Goal: Task Accomplishment & Management: Manage account settings

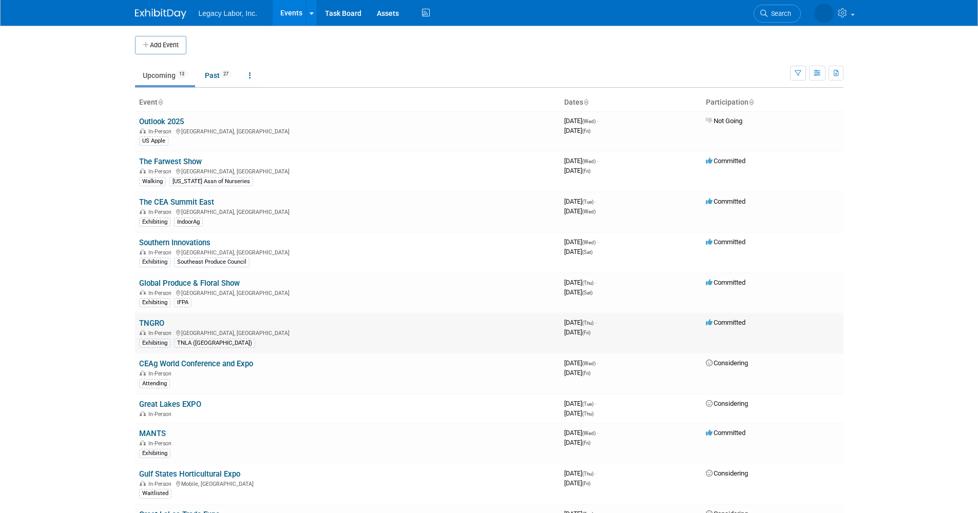
click at [166, 322] on td "TNGRO In-Person Lebanon, TN Exhibiting TNLA (TN)" at bounding box center [347, 333] width 425 height 41
click at [162, 322] on link "TNGRO" at bounding box center [151, 323] width 25 height 9
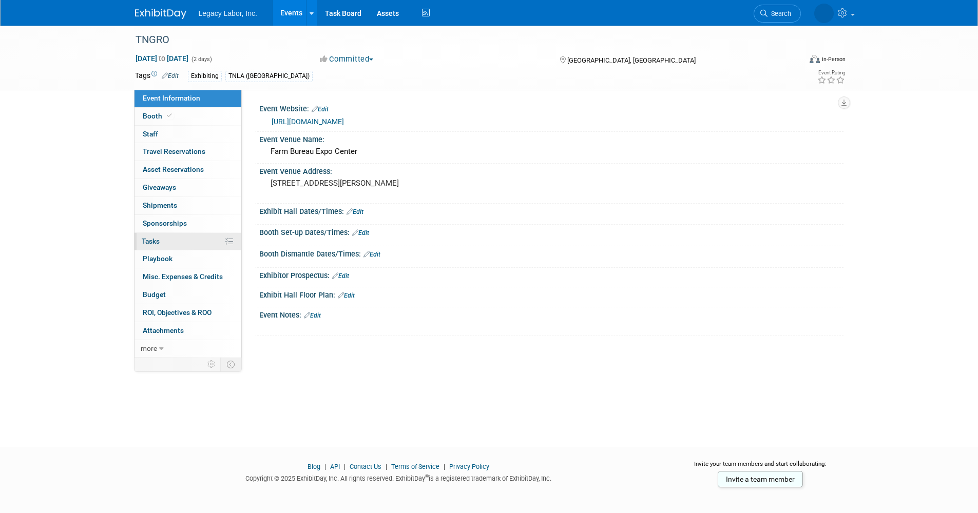
click at [162, 240] on link "0% Tasks 0%" at bounding box center [187, 241] width 107 height 17
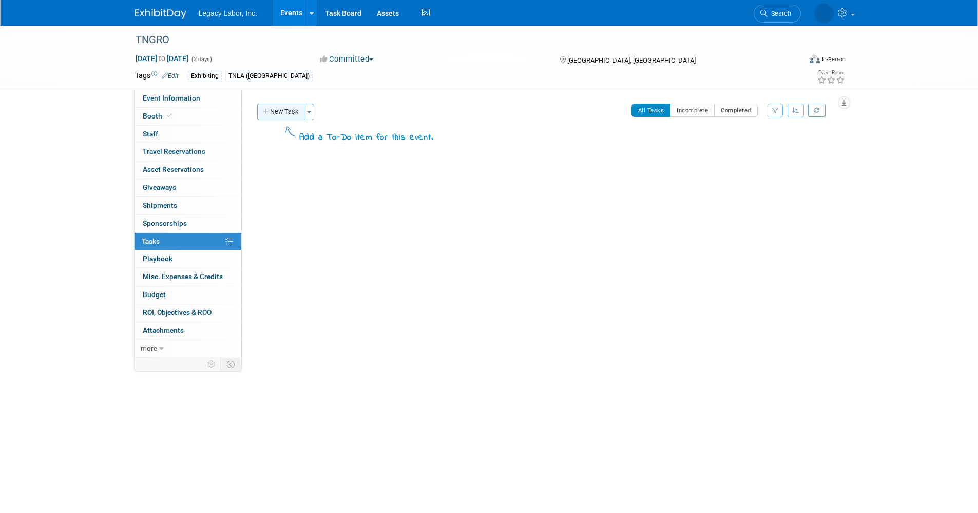
click at [288, 111] on button "New Task" at bounding box center [280, 112] width 47 height 16
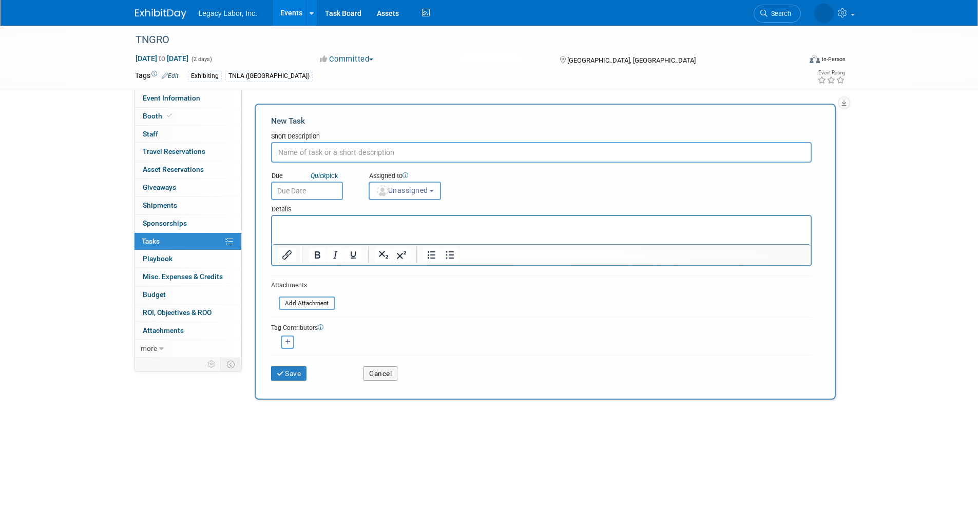
click at [305, 150] on input "text" at bounding box center [541, 152] width 541 height 21
type input "Add to Website"
click at [319, 194] on input "text" at bounding box center [307, 191] width 72 height 18
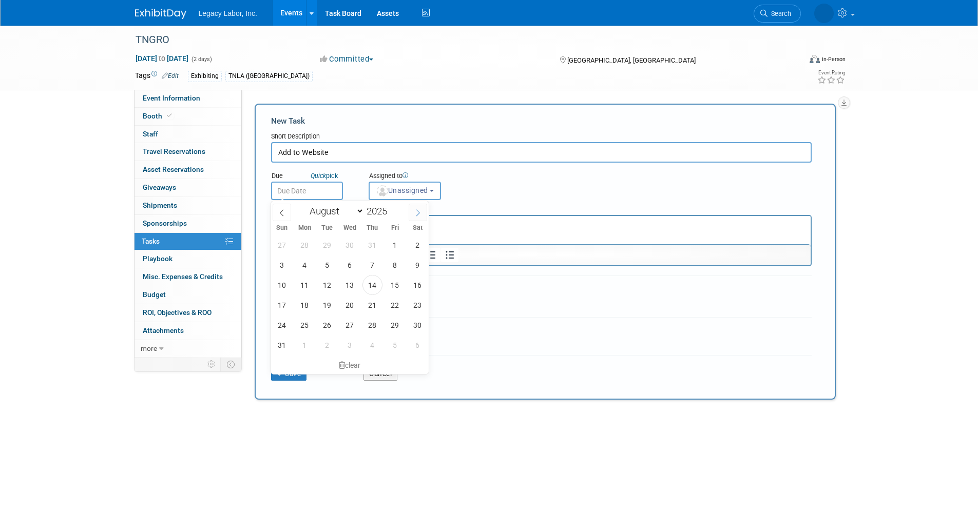
click at [420, 211] on icon at bounding box center [417, 212] width 7 height 7
select select "8"
click at [323, 303] on span "23" at bounding box center [327, 305] width 20 height 20
type input "Sep 23, 2025"
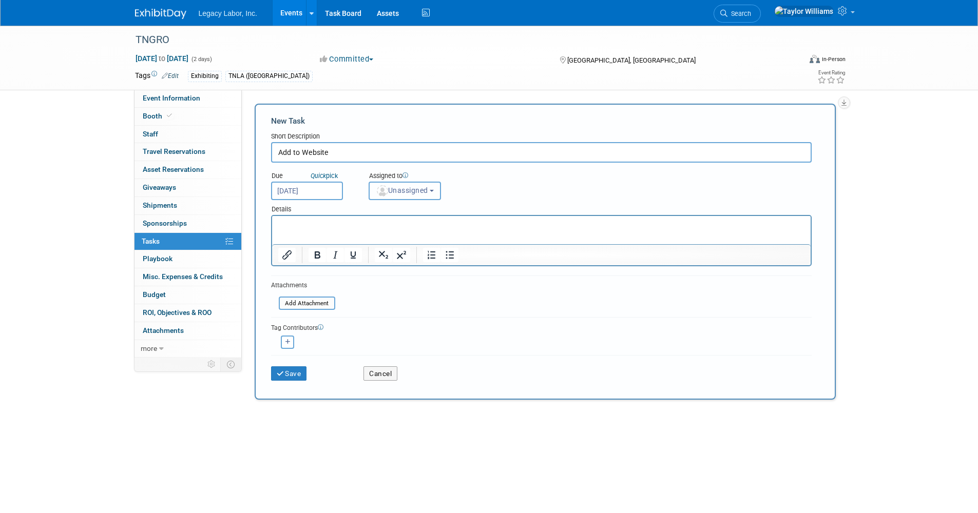
click at [428, 189] on span "Unassigned" at bounding box center [402, 190] width 52 height 8
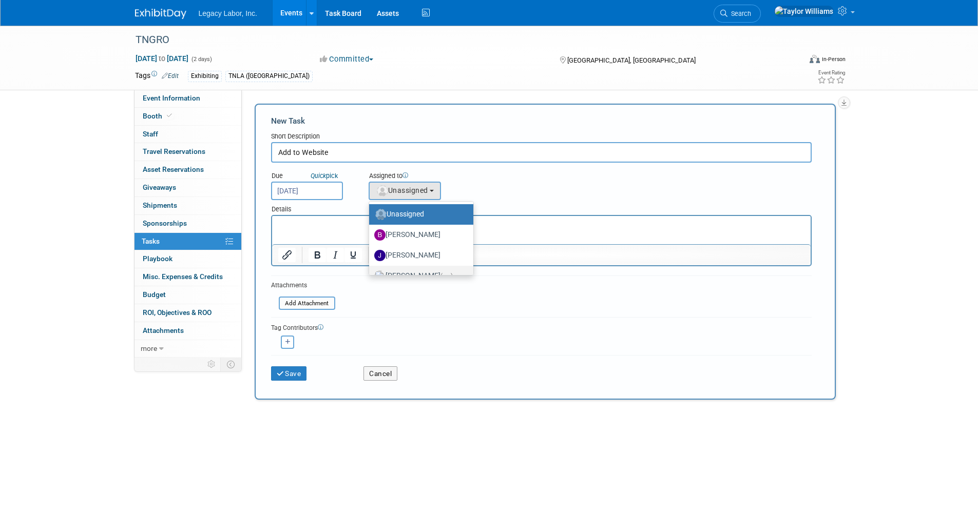
click at [413, 271] on label "Taylor Williams (me)" at bounding box center [418, 276] width 89 height 16
click at [371, 272] on input "Taylor Williams (me)" at bounding box center [367, 275] width 7 height 7
select select "d930d264-e78a-408b-8a16-03dae4e2f5ff"
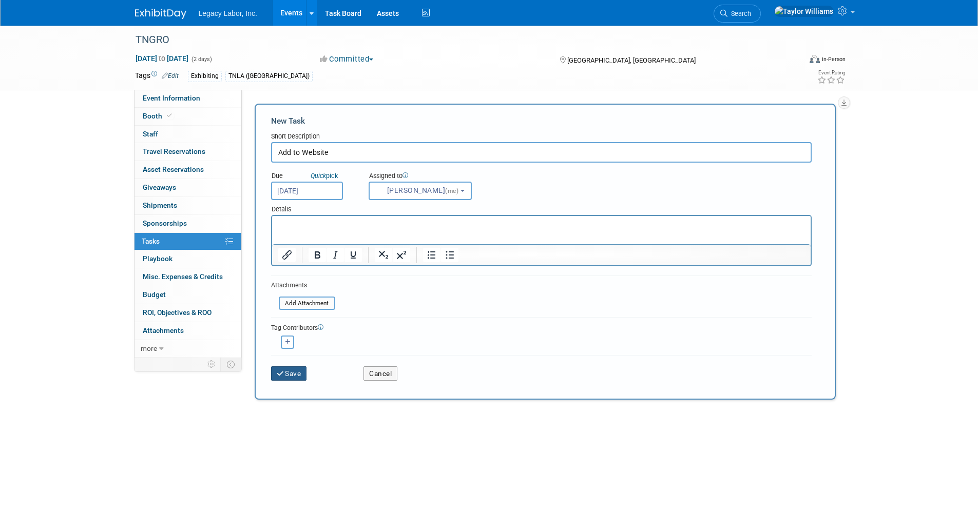
click at [289, 378] on button "Save" at bounding box center [289, 374] width 36 height 14
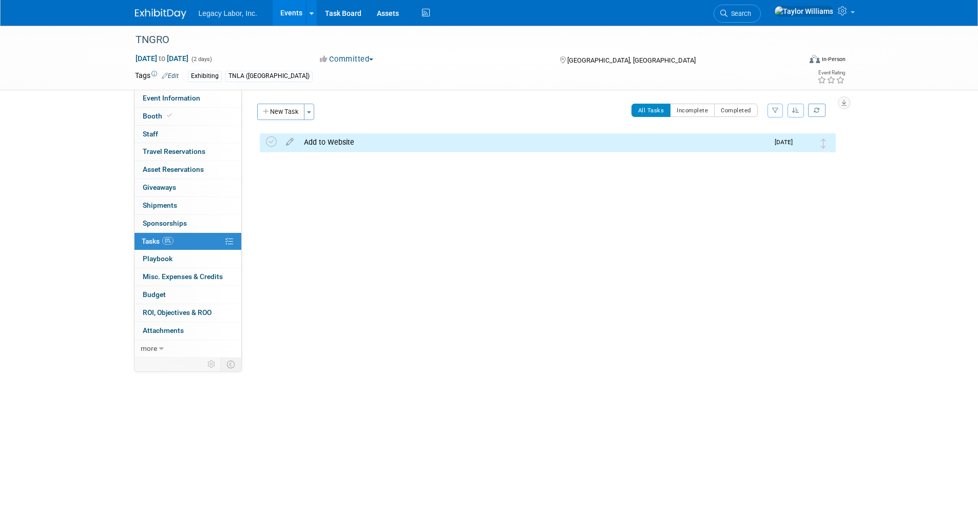
click at [280, 112] on button "New Task" at bounding box center [280, 112] width 47 height 16
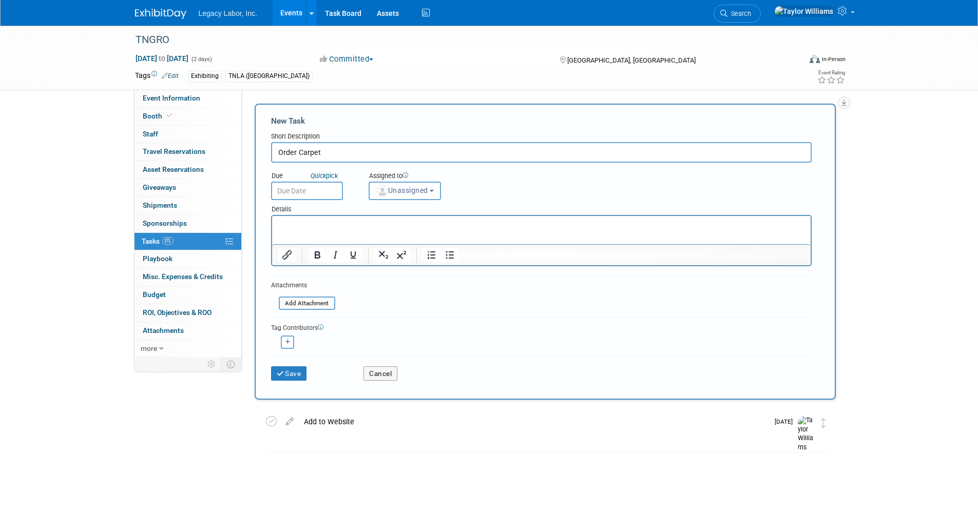
type input "Order Carpet"
click at [317, 187] on input "text" at bounding box center [307, 191] width 72 height 18
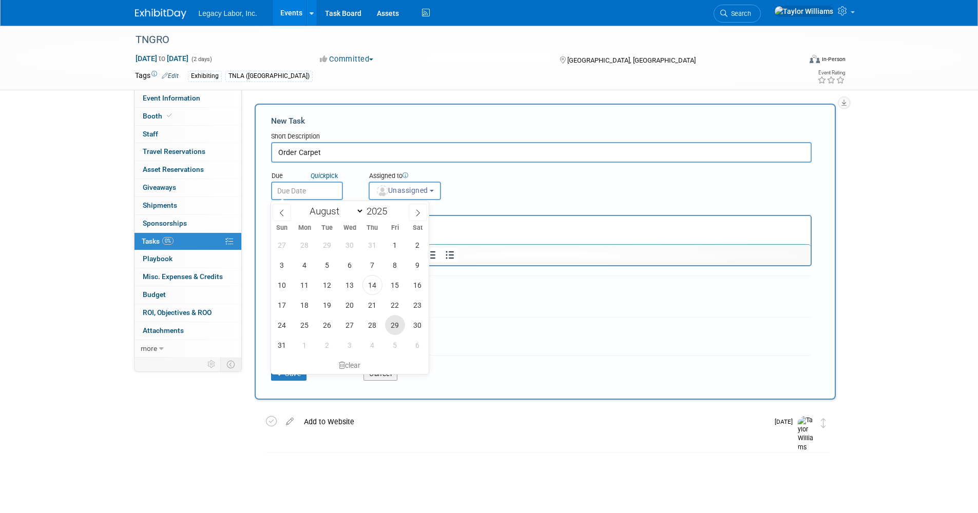
click at [396, 325] on span "29" at bounding box center [395, 325] width 20 height 20
type input "Aug 29, 2025"
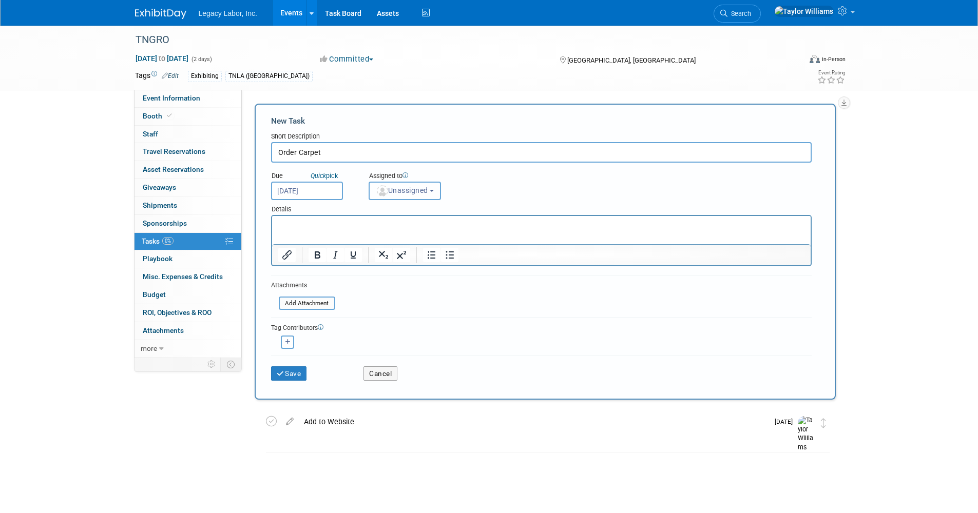
click at [417, 194] on span "Unassigned" at bounding box center [402, 190] width 52 height 8
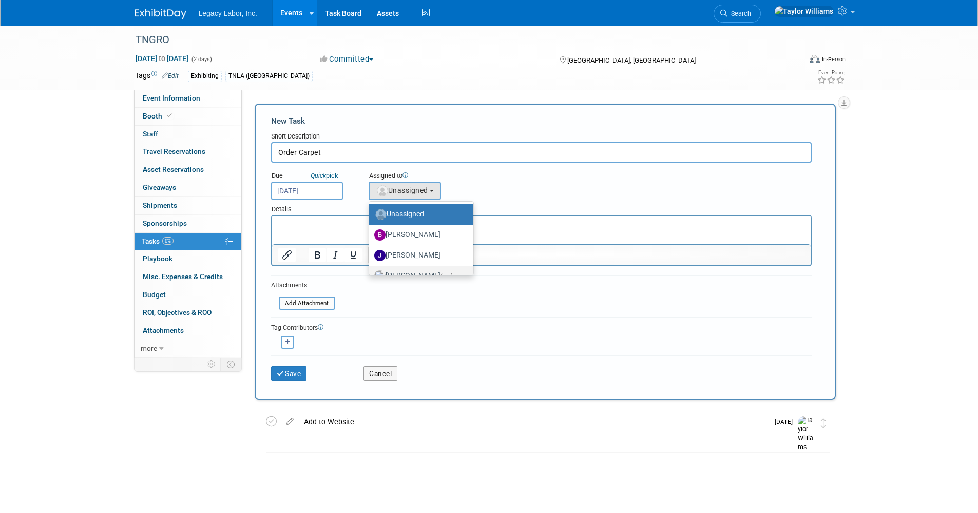
click at [421, 269] on label "Taylor Williams (me)" at bounding box center [418, 276] width 89 height 16
click at [371, 272] on input "Taylor Williams (me)" at bounding box center [367, 275] width 7 height 7
select select "d930d264-e78a-408b-8a16-03dae4e2f5ff"
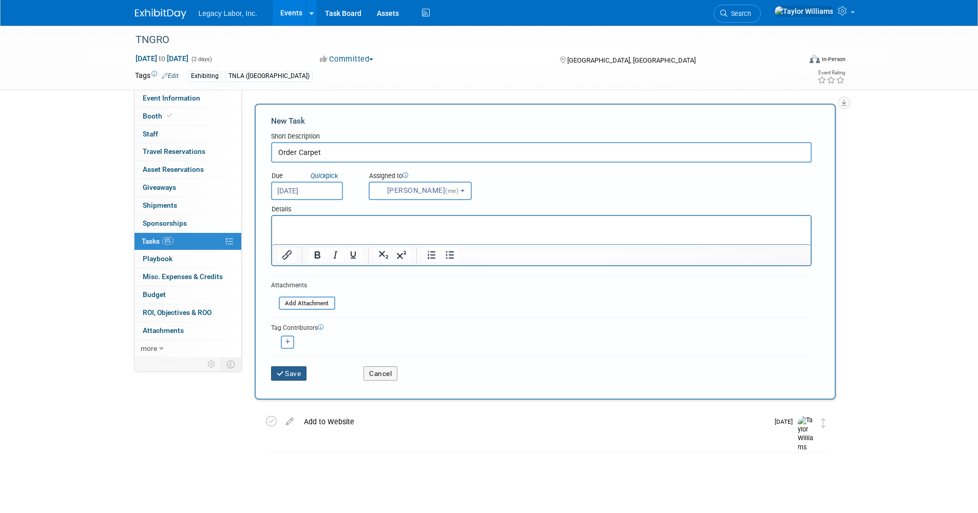
click at [304, 369] on button "Save" at bounding box center [289, 374] width 36 height 14
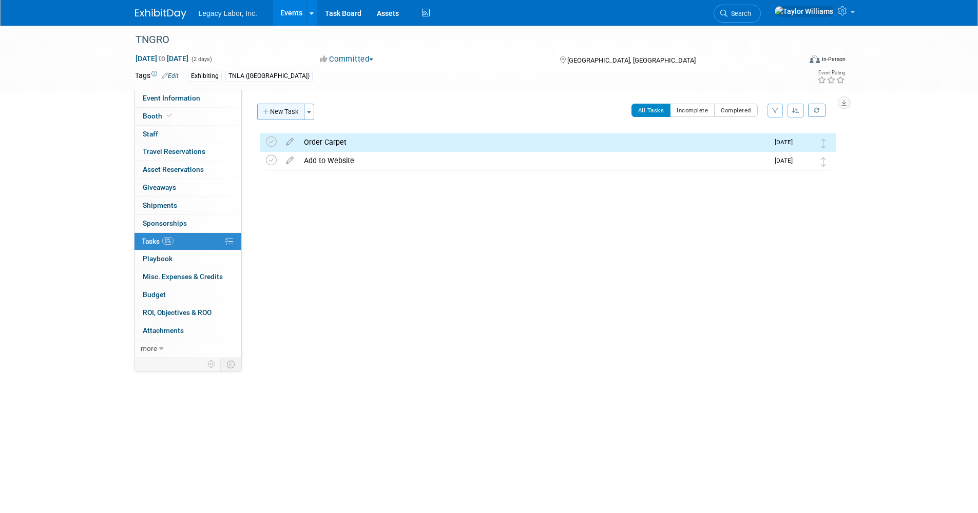
click at [278, 110] on button "New Task" at bounding box center [280, 112] width 47 height 16
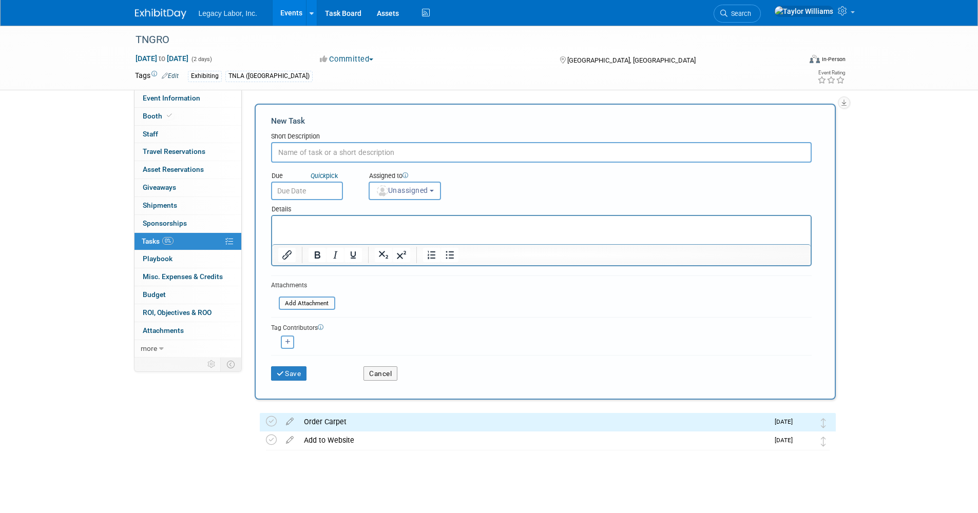
click at [325, 156] on input "text" at bounding box center [541, 152] width 541 height 21
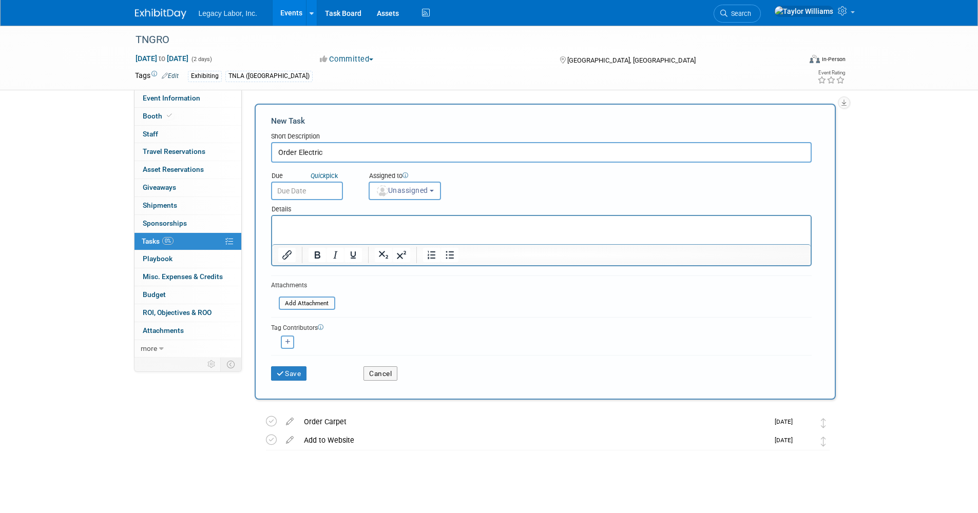
type input "Order Electric"
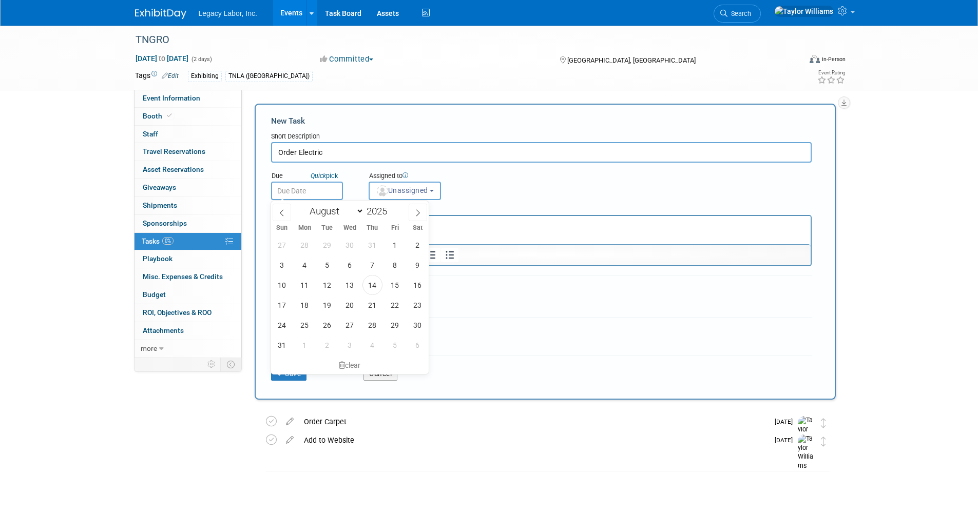
click at [330, 196] on input "text" at bounding box center [307, 191] width 72 height 18
click at [396, 332] on span "29" at bounding box center [395, 325] width 20 height 20
type input "Aug 29, 2025"
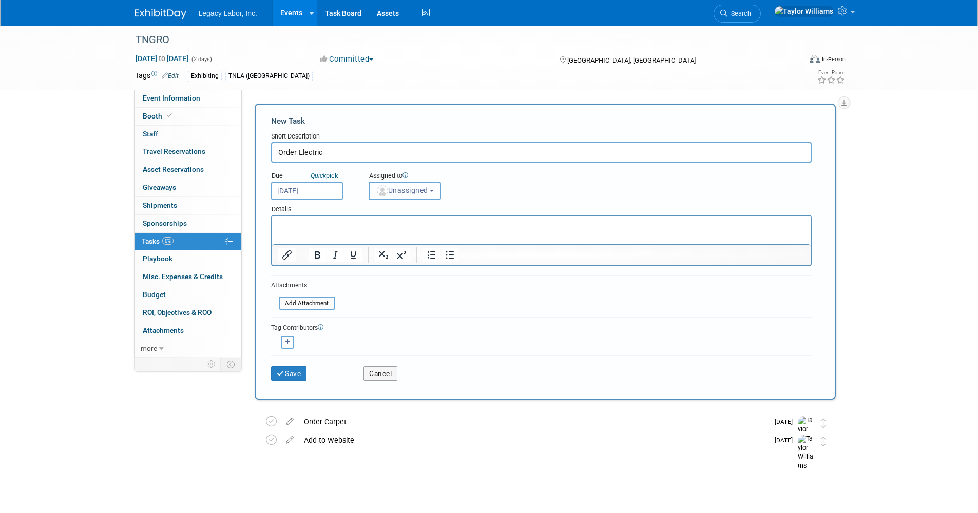
click at [395, 195] on button "Unassigned" at bounding box center [405, 191] width 73 height 18
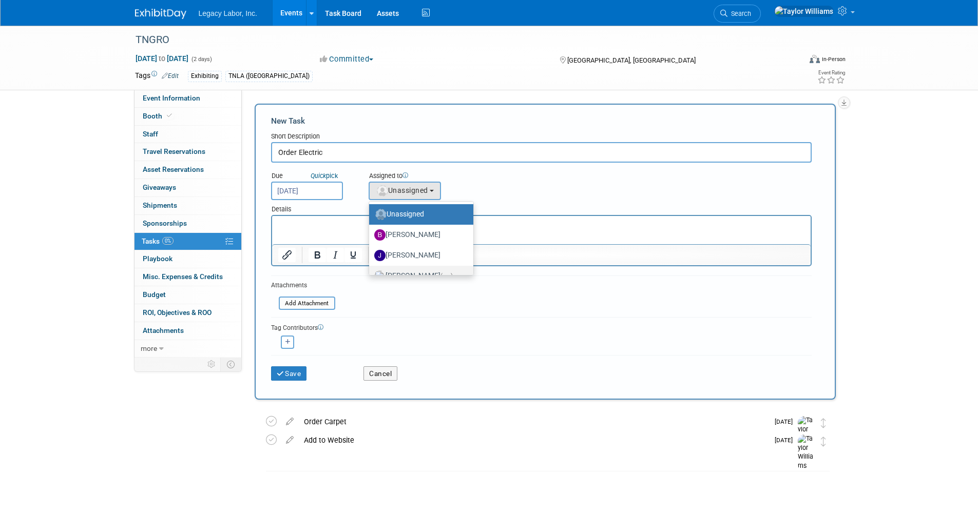
click at [406, 271] on label "Taylor Williams (me)" at bounding box center [418, 276] width 89 height 16
click at [371, 272] on input "Taylor Williams (me)" at bounding box center [367, 275] width 7 height 7
select select "d930d264-e78a-408b-8a16-03dae4e2f5ff"
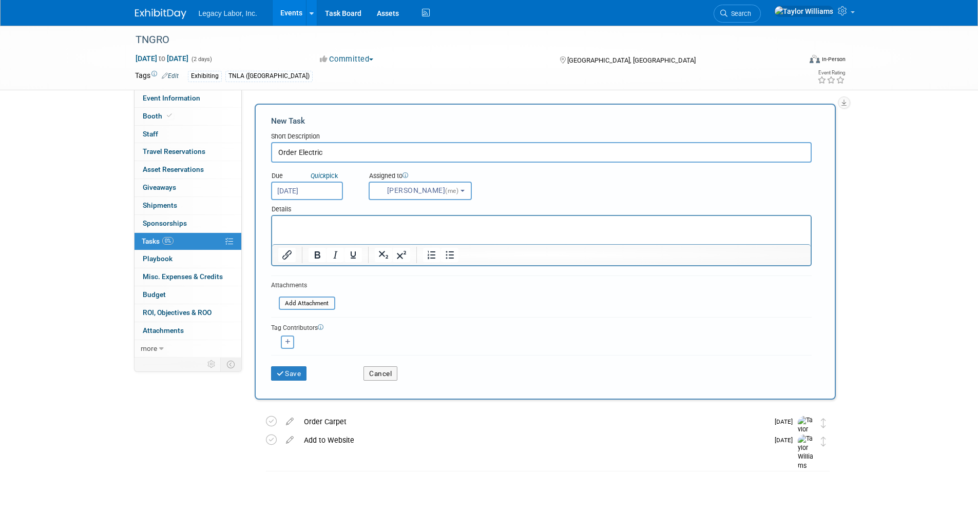
click at [313, 144] on input "Order Electric" at bounding box center [541, 152] width 541 height 21
click at [315, 151] on input "Order Electric" at bounding box center [541, 152] width 541 height 21
click at [315, 150] on input "Order Electric" at bounding box center [541, 152] width 541 height 21
type input "Order Chairs"
click at [291, 374] on button "Save" at bounding box center [289, 374] width 36 height 14
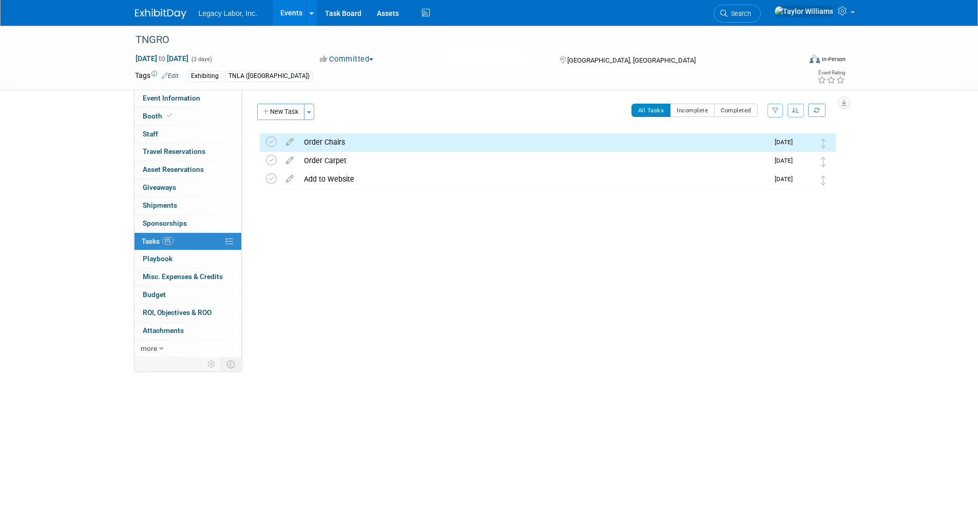
click at [288, 107] on button "New Task" at bounding box center [280, 112] width 47 height 16
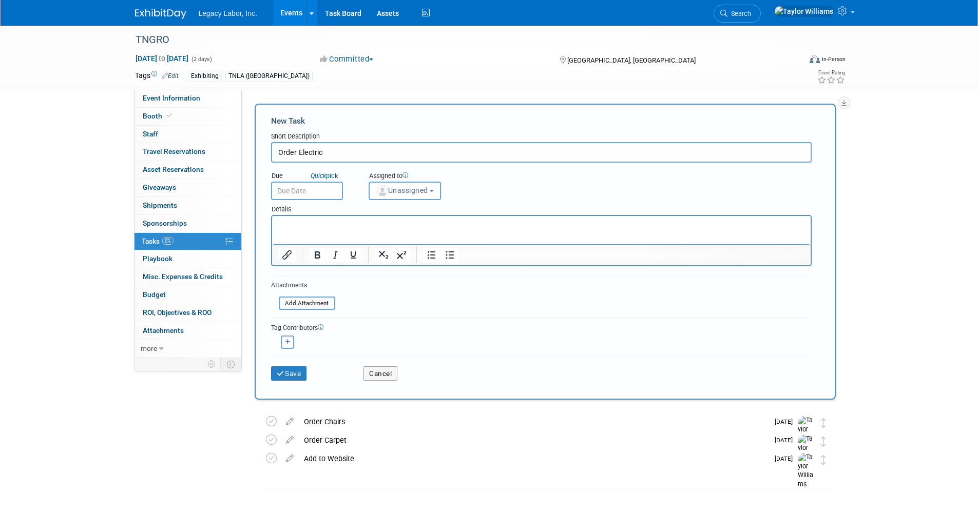
type input "Order Electric"
click at [321, 189] on input "text" at bounding box center [307, 191] width 72 height 18
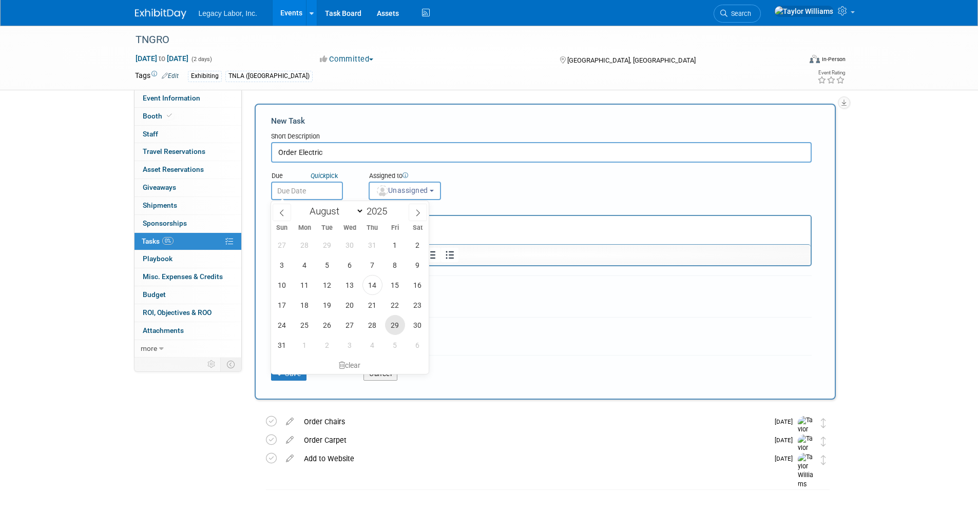
click at [389, 323] on span "29" at bounding box center [395, 325] width 20 height 20
type input "Aug 29, 2025"
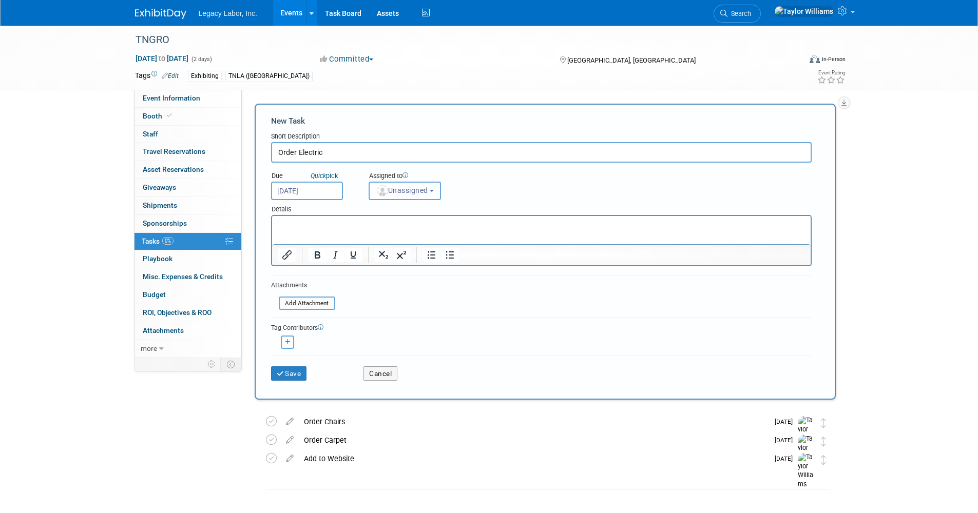
click at [420, 193] on span "Unassigned" at bounding box center [402, 190] width 52 height 8
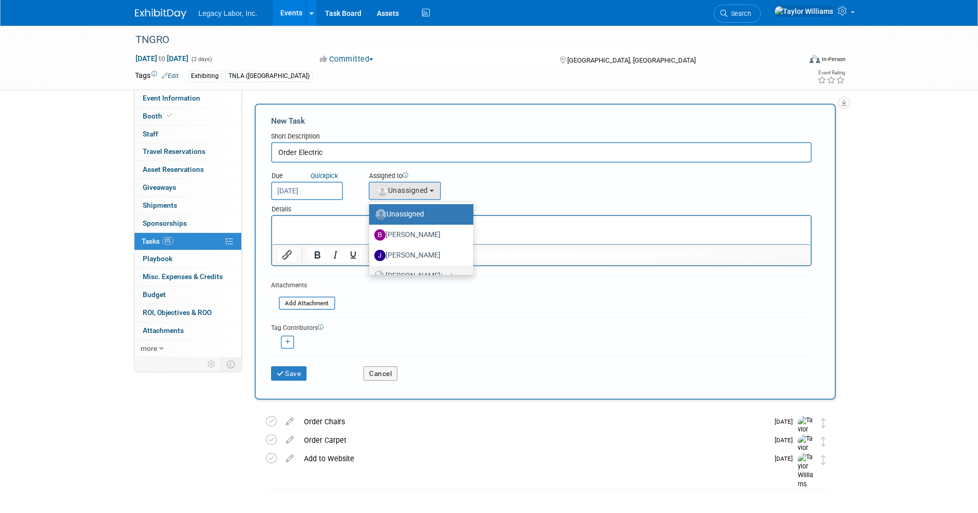
click at [422, 272] on label "Taylor Williams (me)" at bounding box center [418, 276] width 89 height 16
click at [371, 272] on input "Taylor Williams (me)" at bounding box center [367, 275] width 7 height 7
select select "d930d264-e78a-408b-8a16-03dae4e2f5ff"
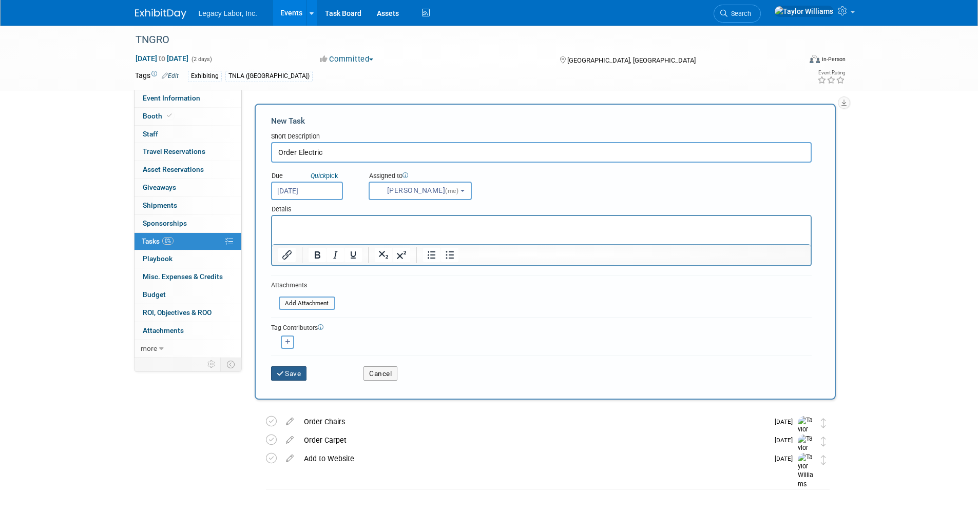
click at [284, 374] on button "Save" at bounding box center [289, 374] width 36 height 14
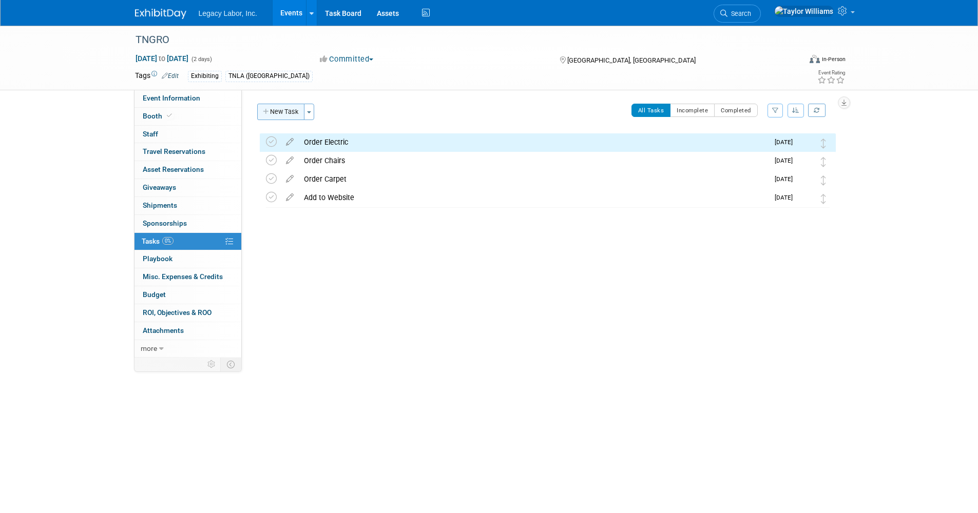
click at [289, 108] on button "New Task" at bounding box center [280, 112] width 47 height 16
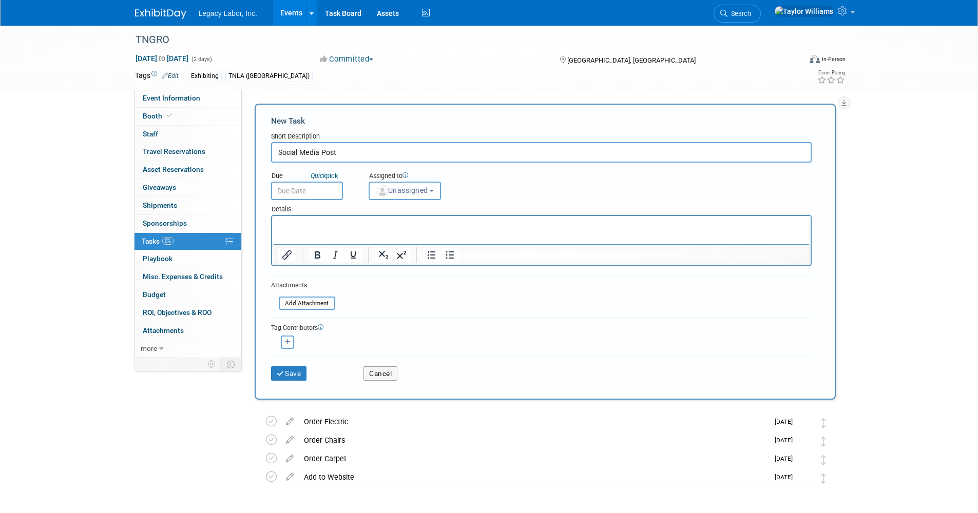
type input "Social Media Post"
click at [315, 189] on input "text" at bounding box center [307, 191] width 72 height 18
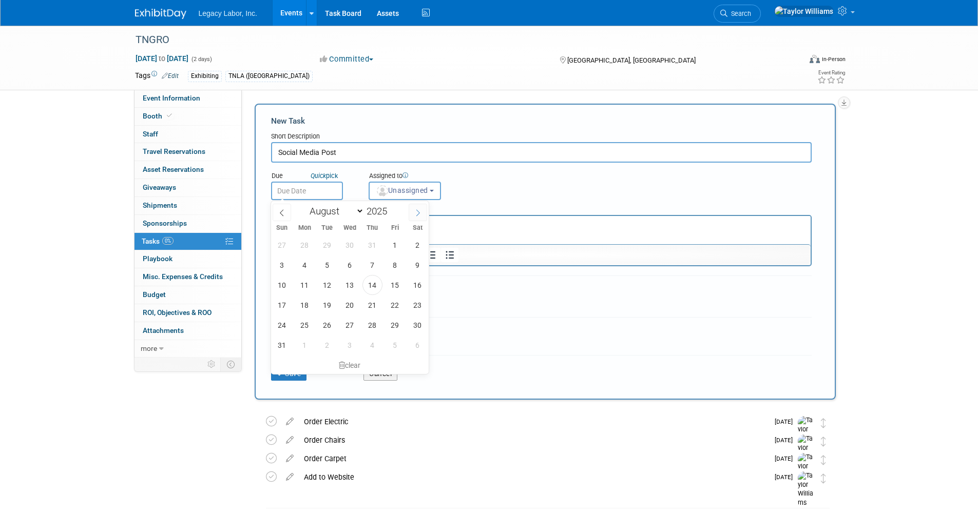
click at [425, 215] on span at bounding box center [418, 212] width 18 height 17
select select "9"
click at [324, 278] on span "14" at bounding box center [327, 285] width 20 height 20
type input "Oct 14, 2025"
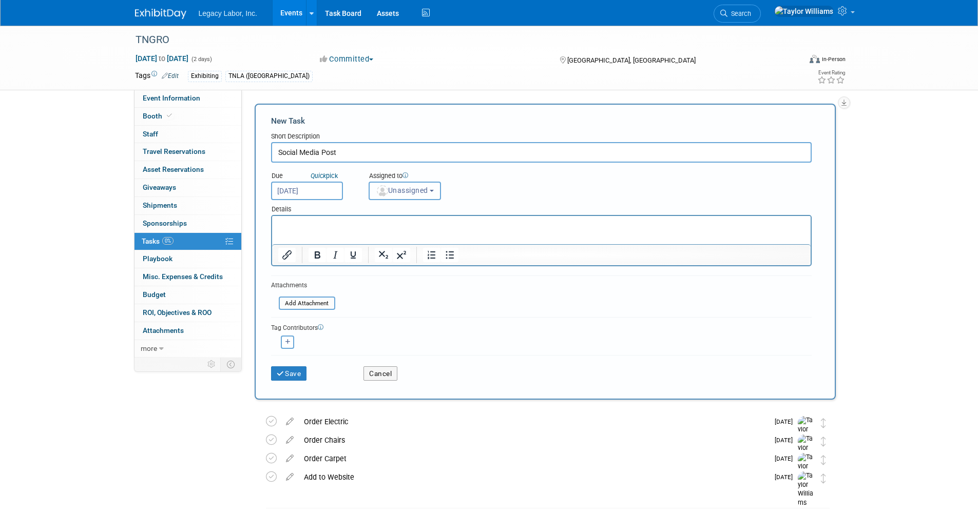
click at [405, 188] on span "Unassigned" at bounding box center [402, 190] width 52 height 8
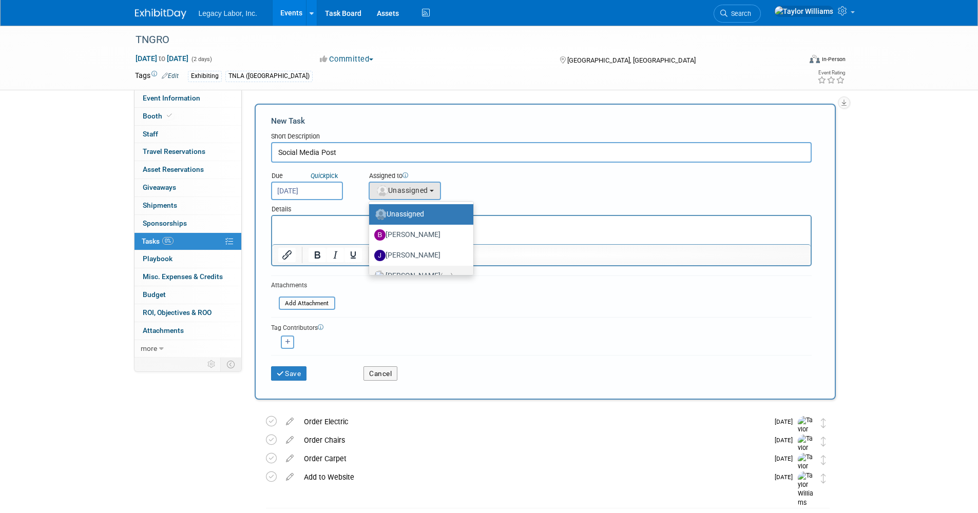
click at [409, 267] on link "Taylor Williams (me)" at bounding box center [421, 276] width 104 height 21
click at [405, 271] on label "Taylor Williams (me)" at bounding box center [418, 276] width 89 height 16
click at [371, 272] on input "Taylor Williams (me)" at bounding box center [367, 275] width 7 height 7
select select "d930d264-e78a-408b-8a16-03dae4e2f5ff"
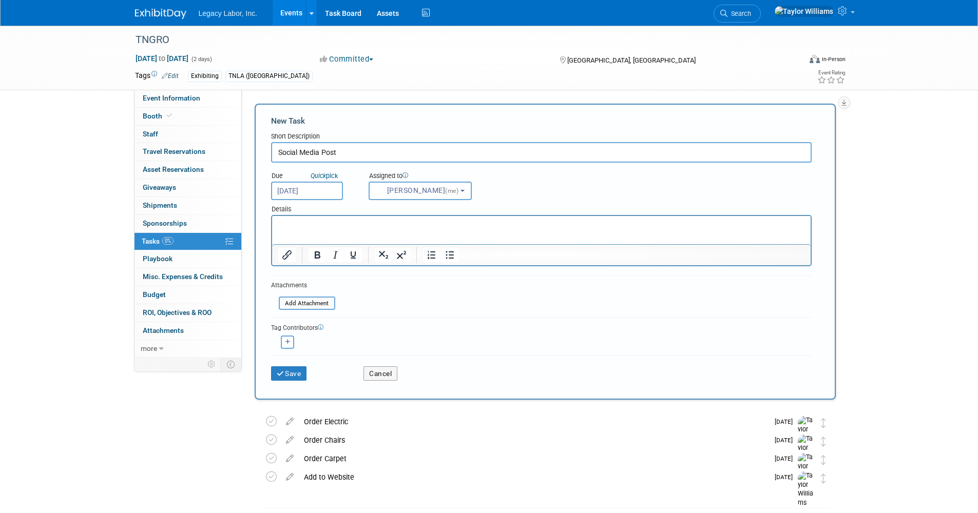
click at [319, 201] on div "Details" at bounding box center [541, 207] width 541 height 15
click at [298, 368] on button "Save" at bounding box center [289, 374] width 36 height 14
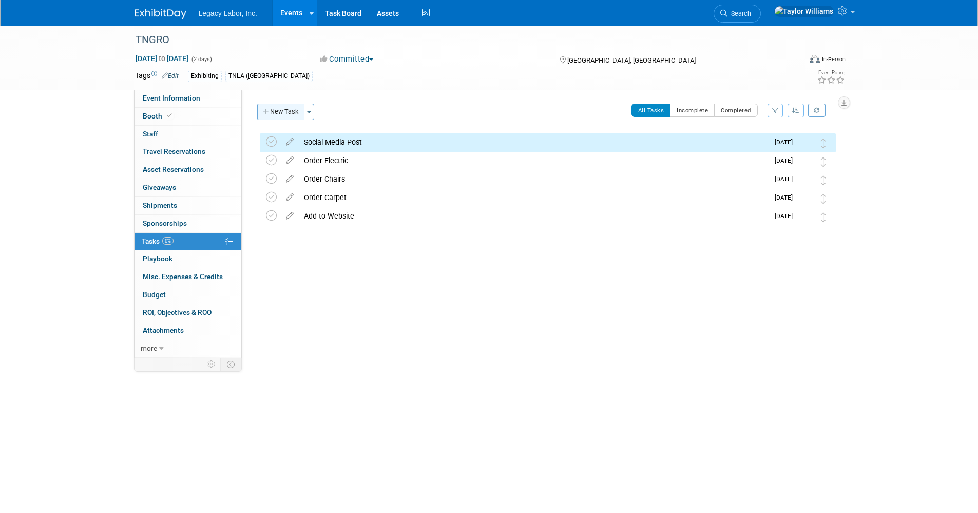
click at [300, 112] on button "New Task" at bounding box center [280, 112] width 47 height 16
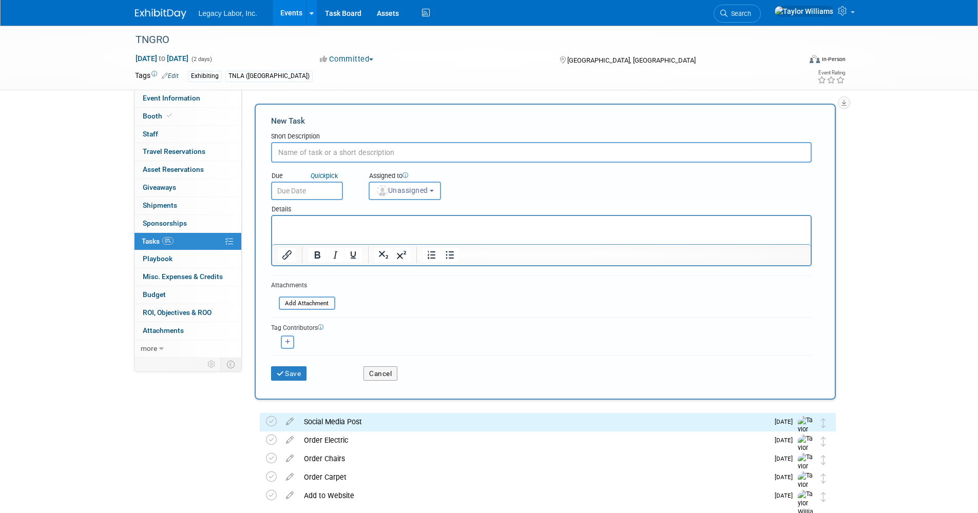
drag, startPoint x: 319, startPoint y: 144, endPoint x: 321, endPoint y: 151, distance: 7.0
click at [320, 144] on input "text" at bounding box center [541, 152] width 541 height 21
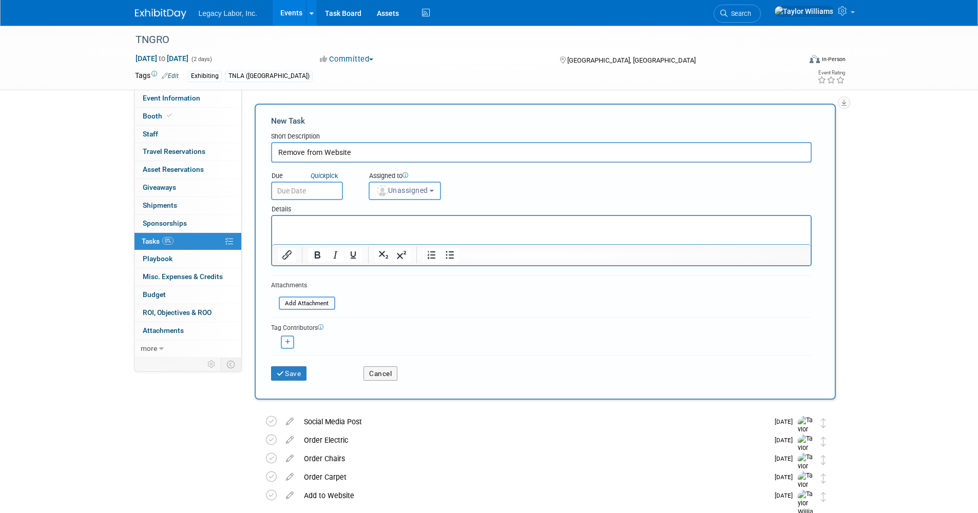
type input "Remove from Website"
click at [377, 181] on div "Assigned to <img src="https://www.exhibitday.com/Images/Unassigned-User-Icon.pn…" at bounding box center [430, 183] width 139 height 33
click at [391, 193] on span "Unassigned" at bounding box center [402, 190] width 52 height 8
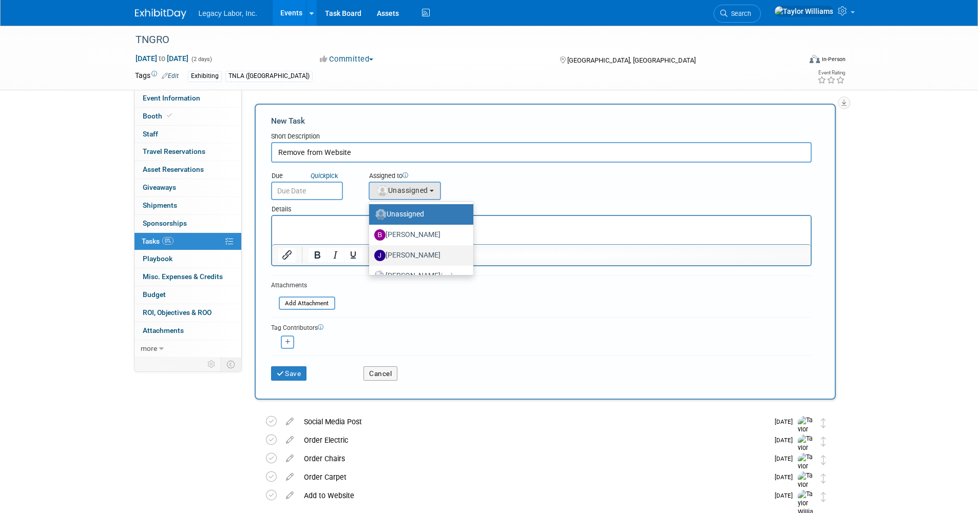
click at [402, 265] on link "Justin Bartlett" at bounding box center [421, 255] width 104 height 21
click at [403, 270] on label "Taylor Williams (me)" at bounding box center [418, 276] width 89 height 16
click at [371, 272] on input "Taylor Williams (me)" at bounding box center [367, 275] width 7 height 7
select select "d930d264-e78a-408b-8a16-03dae4e2f5ff"
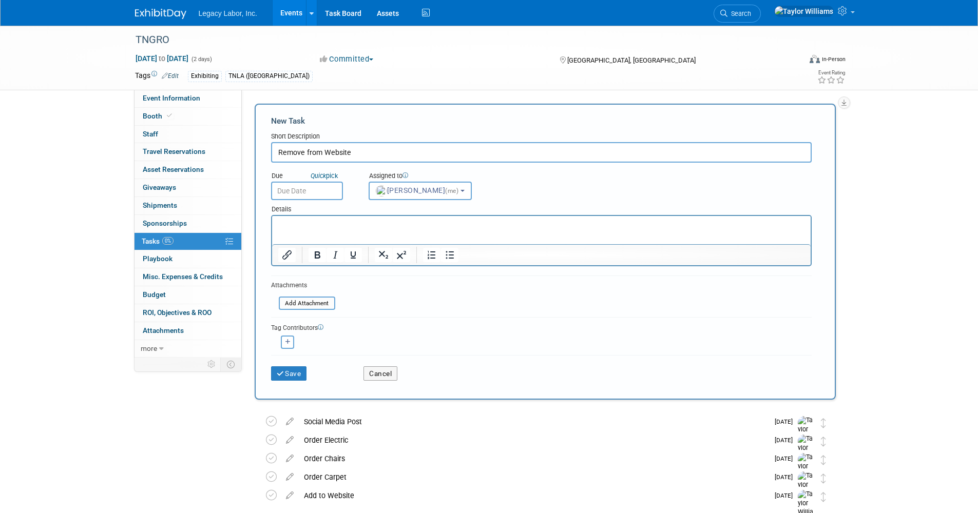
click at [331, 196] on body "Legacy Labor, Inc. Events Add Event Bulk Upload Events Shareable Event Boards R…" at bounding box center [489, 256] width 978 height 513
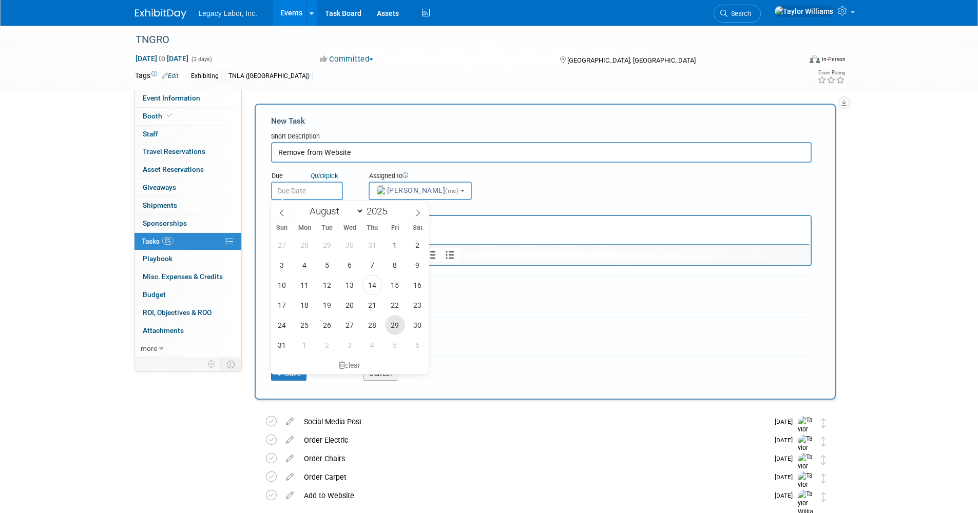
click at [392, 328] on span "29" at bounding box center [395, 325] width 20 height 20
type input "Aug 29, 2025"
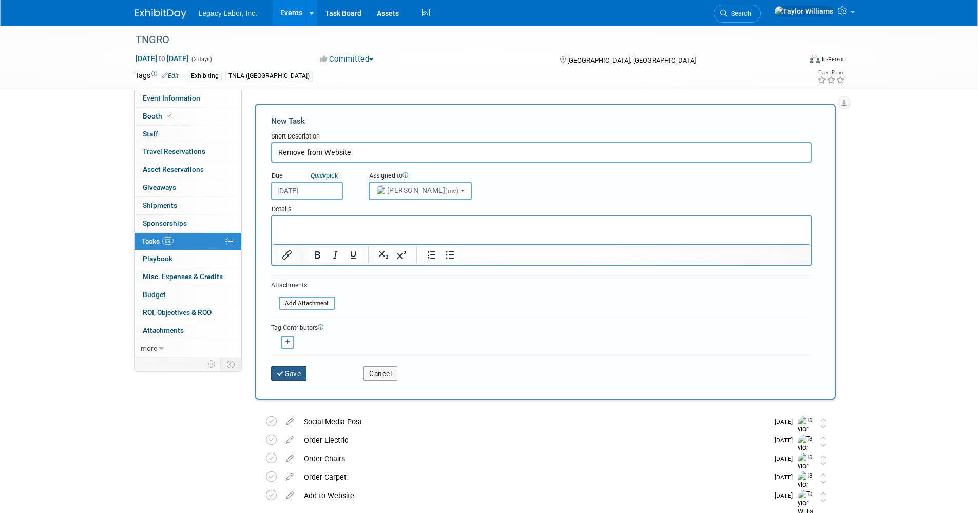
click at [293, 372] on button "Save" at bounding box center [289, 374] width 36 height 14
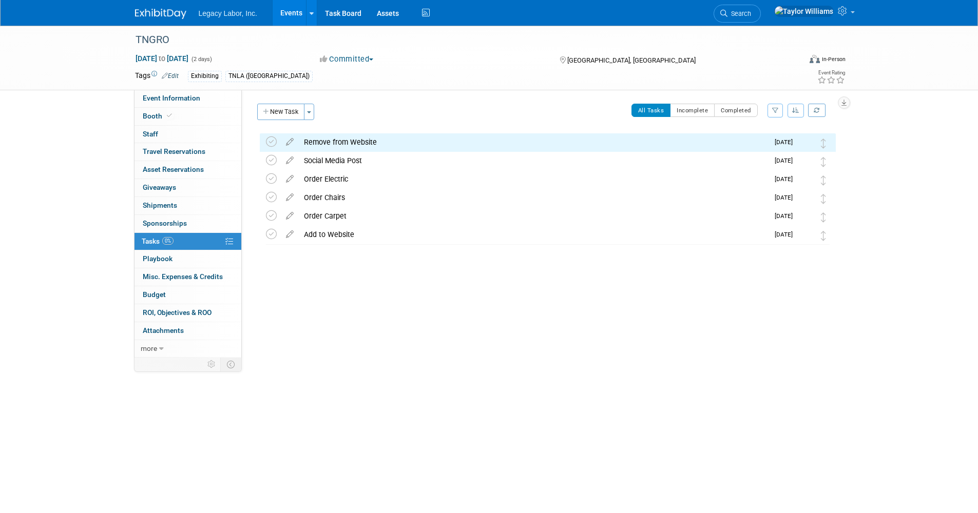
click at [289, 11] on link "Events" at bounding box center [291, 13] width 37 height 26
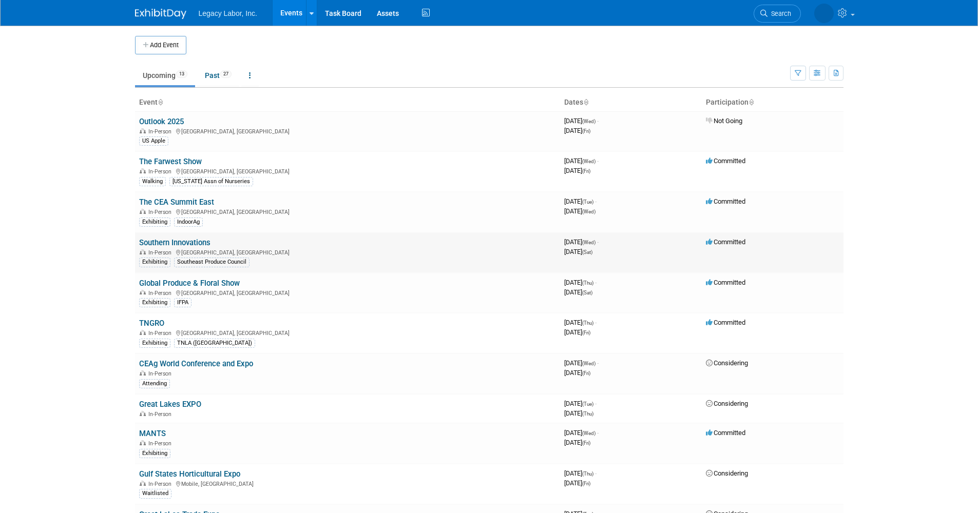
click at [186, 242] on link "Southern Innovations" at bounding box center [174, 242] width 71 height 9
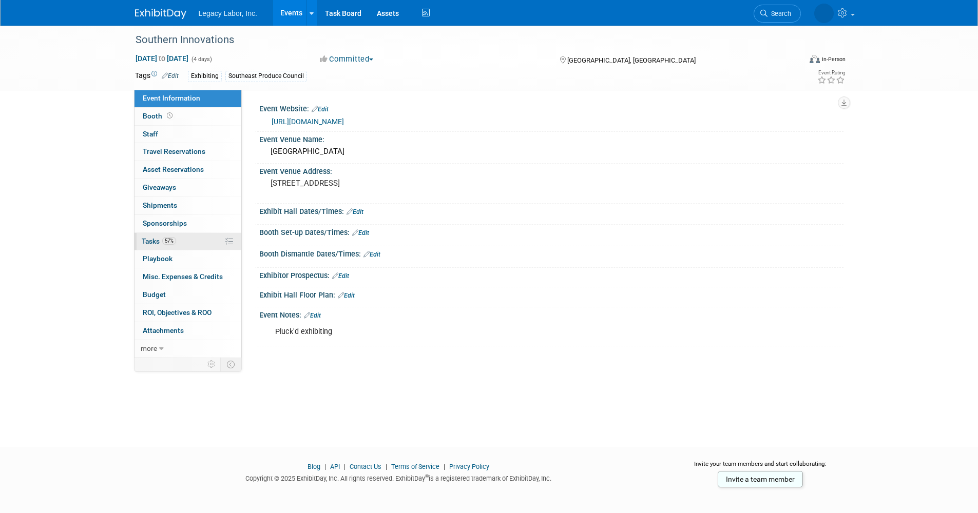
click at [166, 243] on span "57%" at bounding box center [169, 241] width 14 height 8
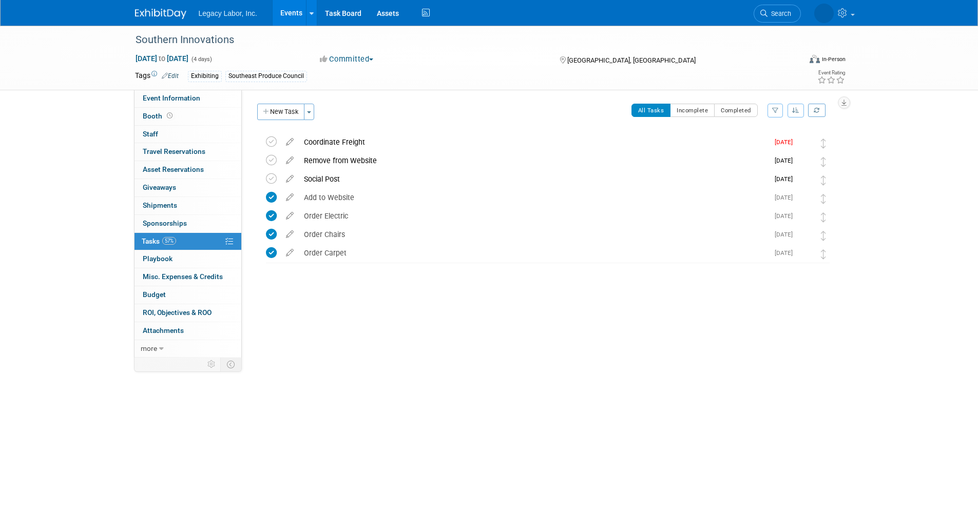
click at [293, 13] on link "Events" at bounding box center [291, 13] width 37 height 26
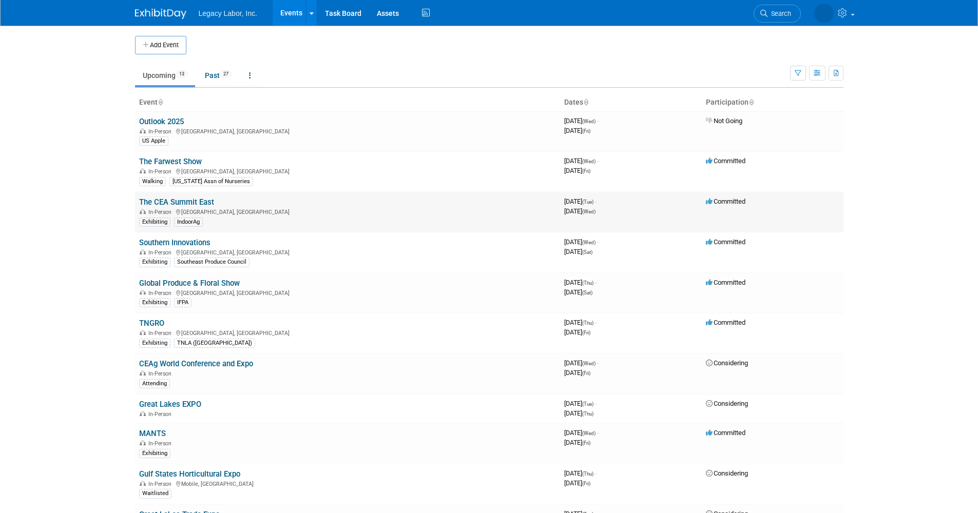
click at [191, 198] on td "The CEA Summit East In-Person [GEOGRAPHIC_DATA], [GEOGRAPHIC_DATA] Exhibiting I…" at bounding box center [347, 212] width 425 height 41
click at [191, 201] on link "The CEA Summit East" at bounding box center [176, 202] width 75 height 9
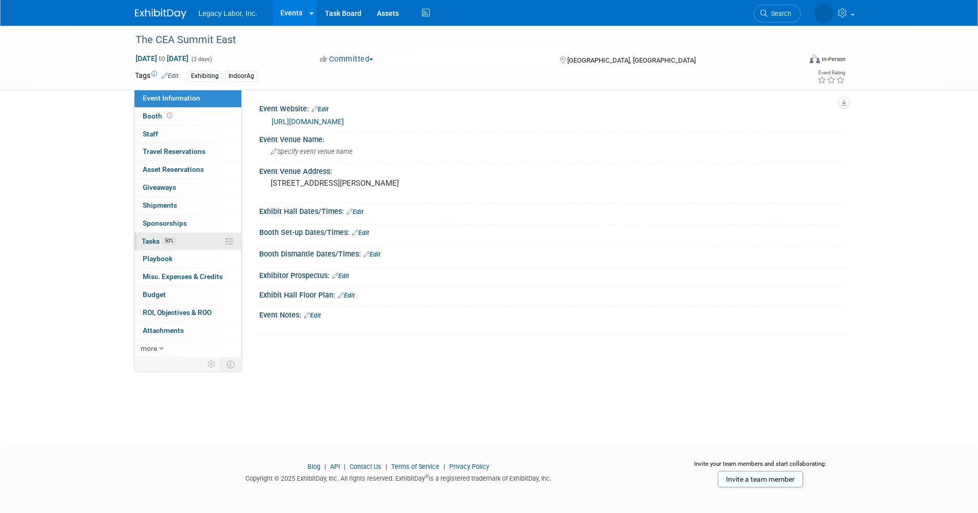
click at [160, 239] on span "Tasks 50%" at bounding box center [159, 241] width 34 height 8
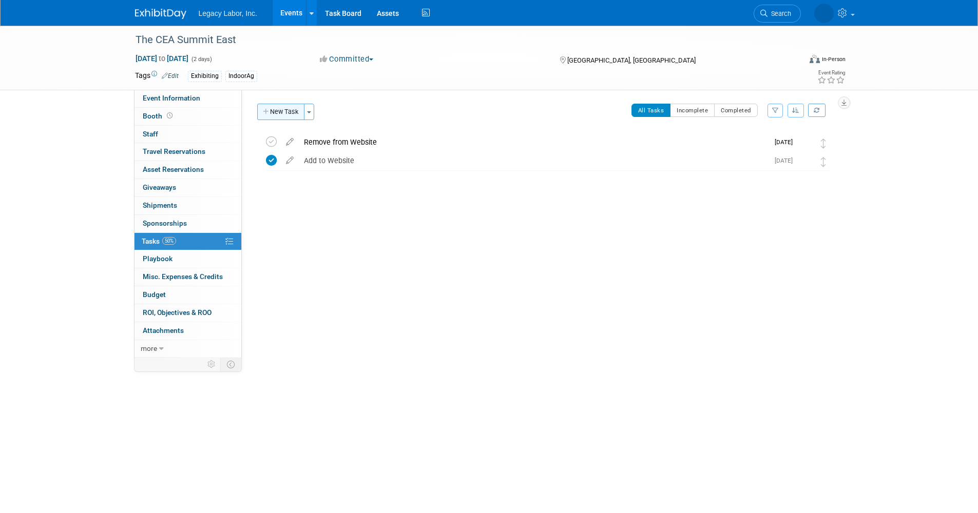
click at [291, 115] on button "New Task" at bounding box center [280, 112] width 47 height 16
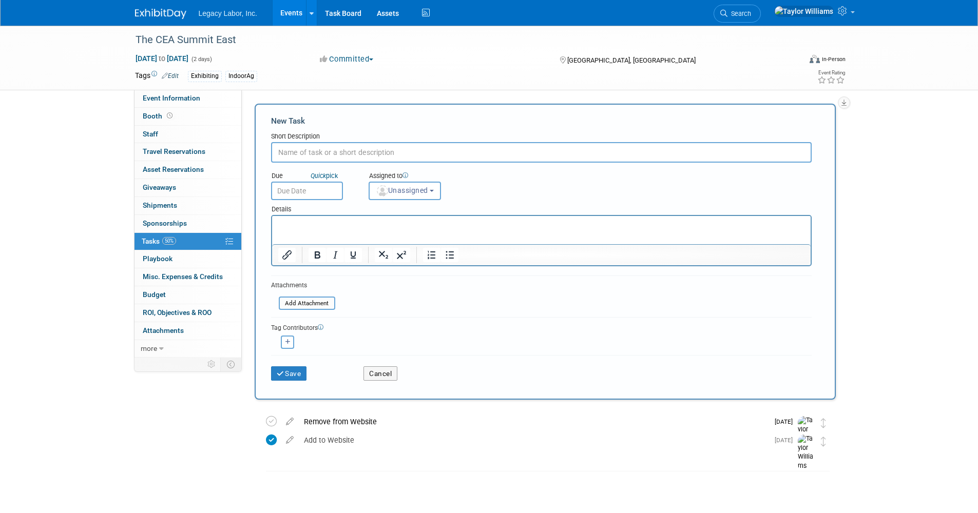
drag, startPoint x: 306, startPoint y: 159, endPoint x: 318, endPoint y: 158, distance: 11.9
click at [306, 158] on input "text" at bounding box center [541, 152] width 541 height 21
type input "Social Post"
click at [310, 195] on input "text" at bounding box center [307, 191] width 72 height 18
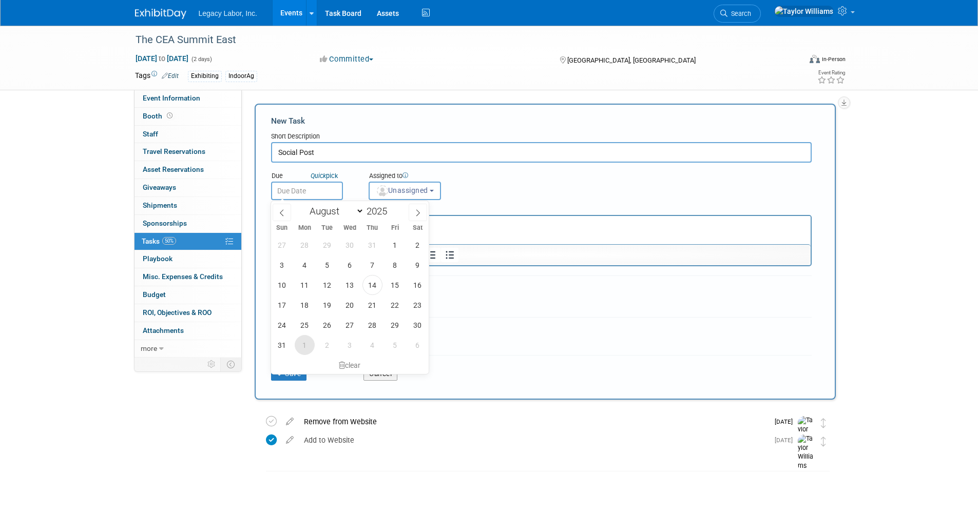
click at [307, 343] on span "1" at bounding box center [305, 345] width 20 height 20
type input "Sep 1, 2025"
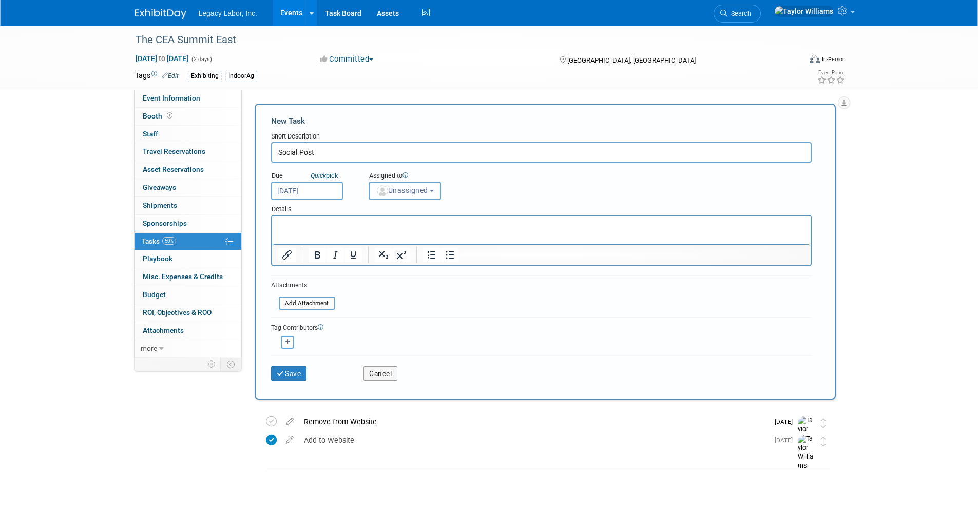
click at [392, 185] on button "Unassigned" at bounding box center [405, 191] width 73 height 18
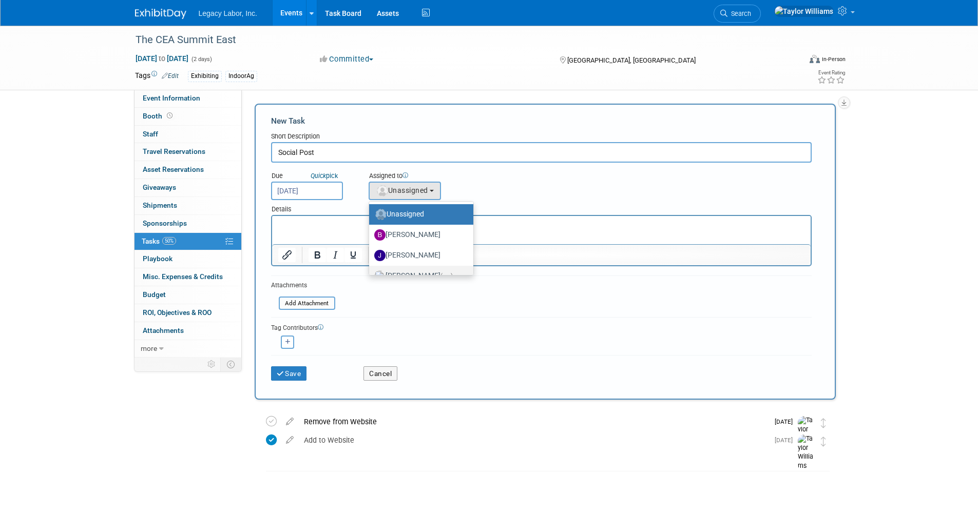
click at [409, 271] on label "Taylor Williams (me)" at bounding box center [418, 276] width 89 height 16
click at [371, 272] on input "Taylor Williams (me)" at bounding box center [367, 275] width 7 height 7
select select "d930d264-e78a-408b-8a16-03dae4e2f5ff"
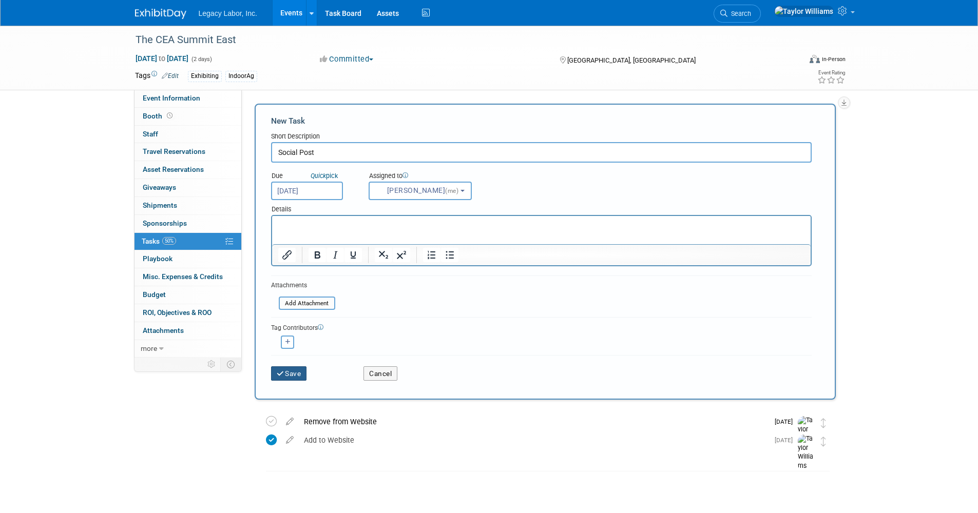
click at [293, 373] on button "Save" at bounding box center [289, 374] width 36 height 14
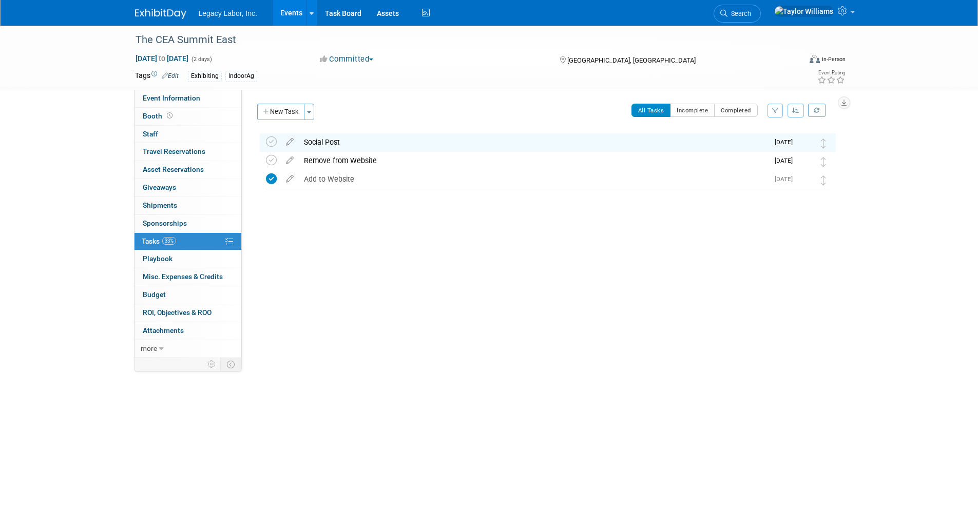
click at [302, 13] on link "Events" at bounding box center [291, 13] width 37 height 26
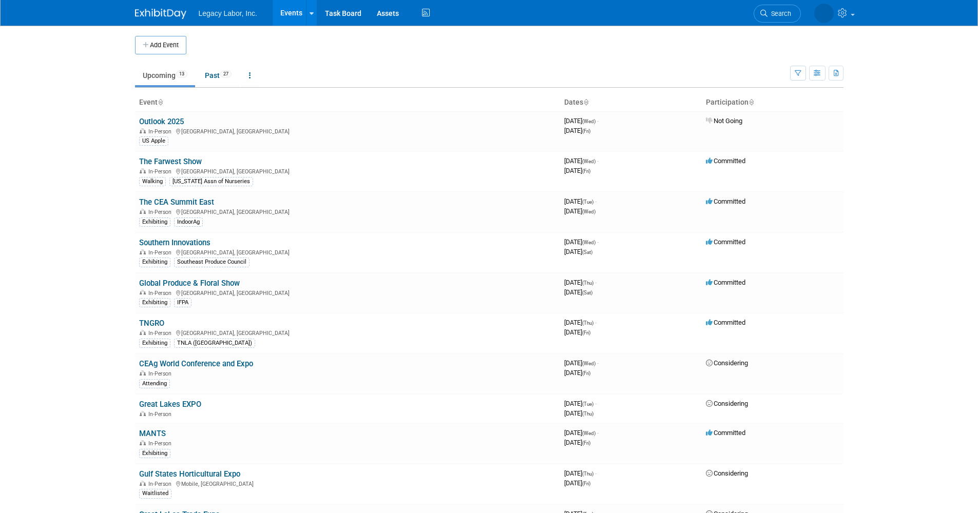
click at [161, 327] on link "TNGRO" at bounding box center [151, 323] width 25 height 9
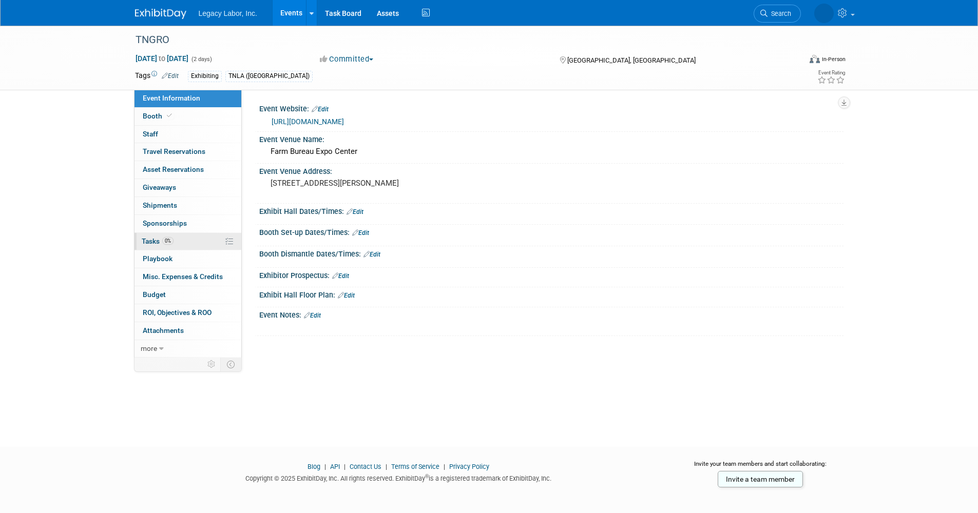
click at [177, 240] on link "0% Tasks 0%" at bounding box center [187, 241] width 107 height 17
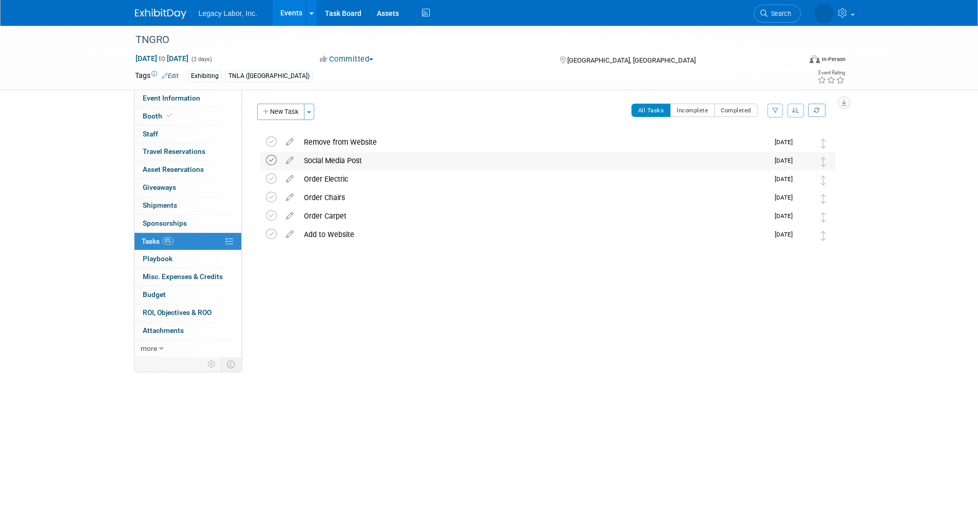
click at [268, 158] on icon at bounding box center [271, 160] width 11 height 11
click at [269, 158] on icon at bounding box center [271, 160] width 11 height 11
click at [291, 158] on icon at bounding box center [290, 158] width 18 height 13
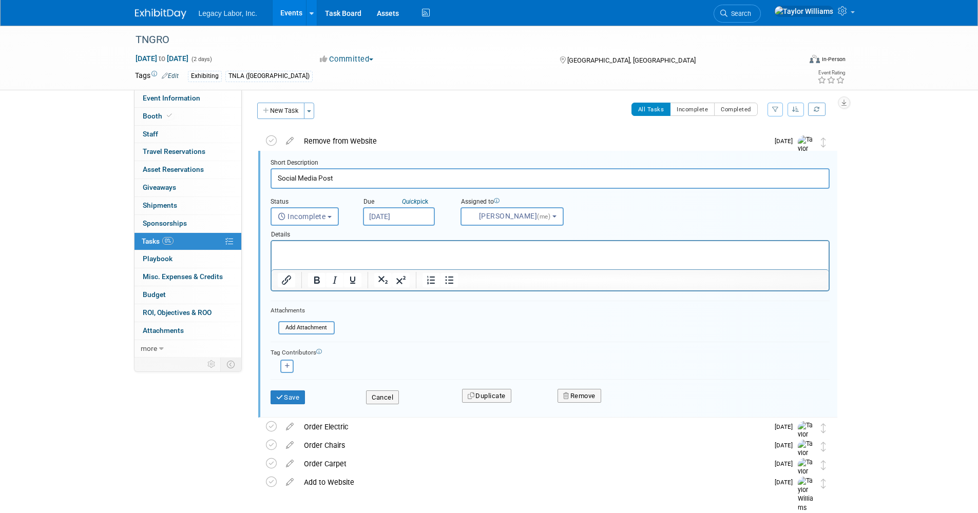
scroll to position [2, 0]
click at [312, 176] on input "Social Media Post" at bounding box center [550, 178] width 559 height 20
click at [312, 175] on input "Social Media Post" at bounding box center [550, 178] width 559 height 20
type input "Social Post"
click at [292, 400] on button "Save" at bounding box center [288, 397] width 35 height 14
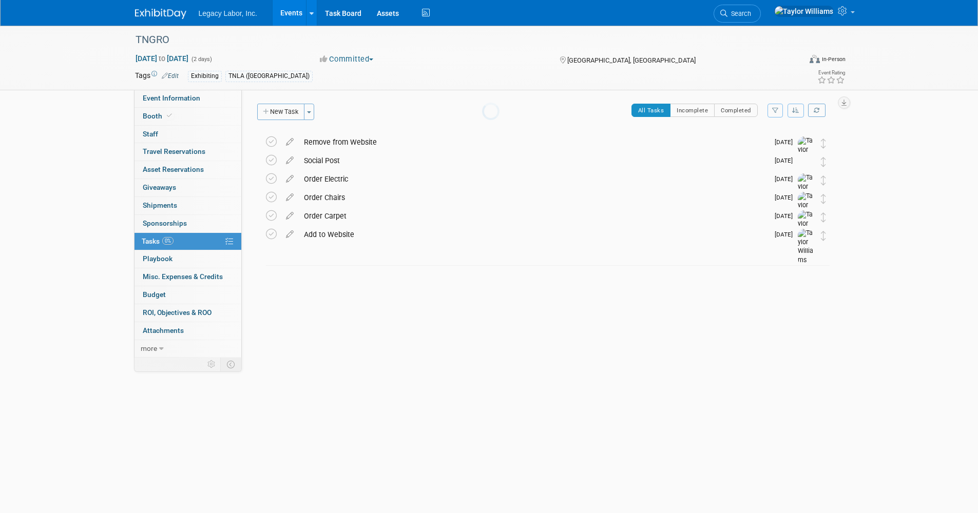
scroll to position [0, 0]
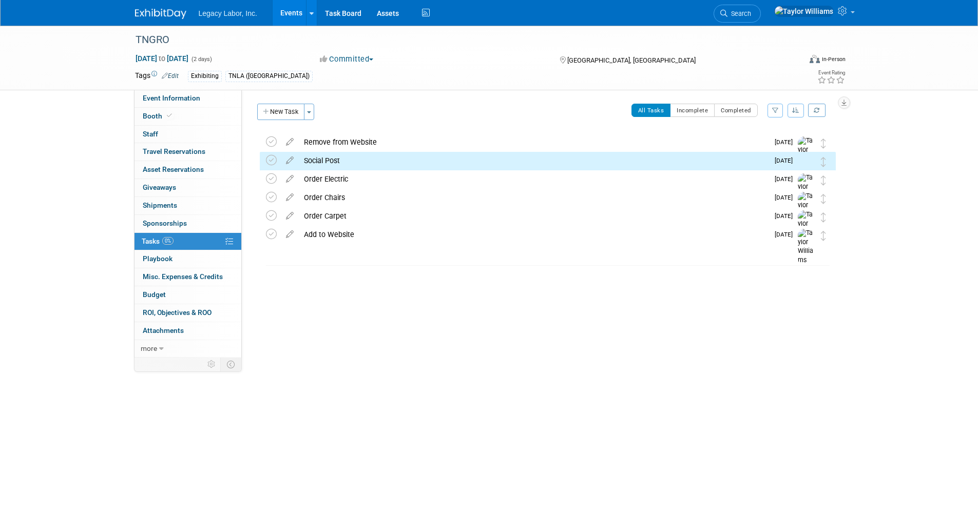
click at [286, 19] on link "Events" at bounding box center [291, 13] width 37 height 26
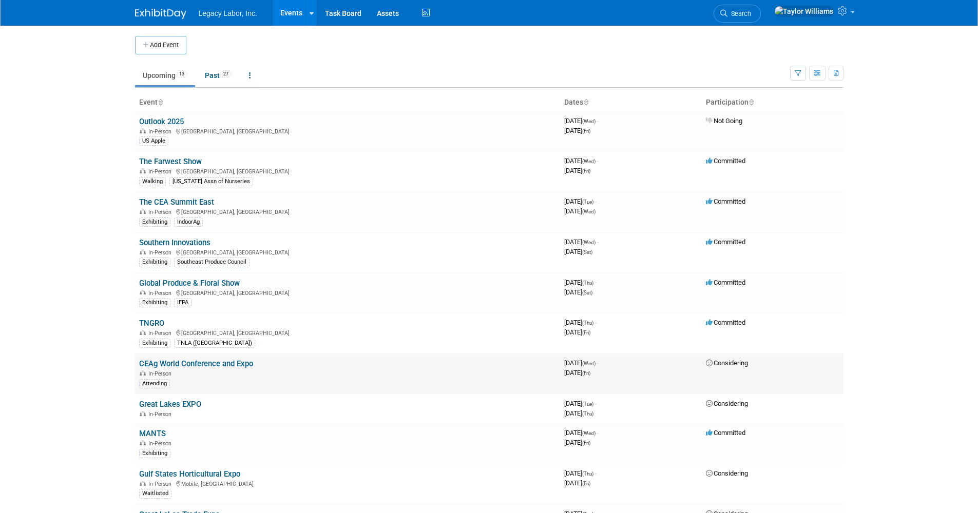
click at [169, 359] on link "CEAg World Conference and Expo" at bounding box center [196, 363] width 114 height 9
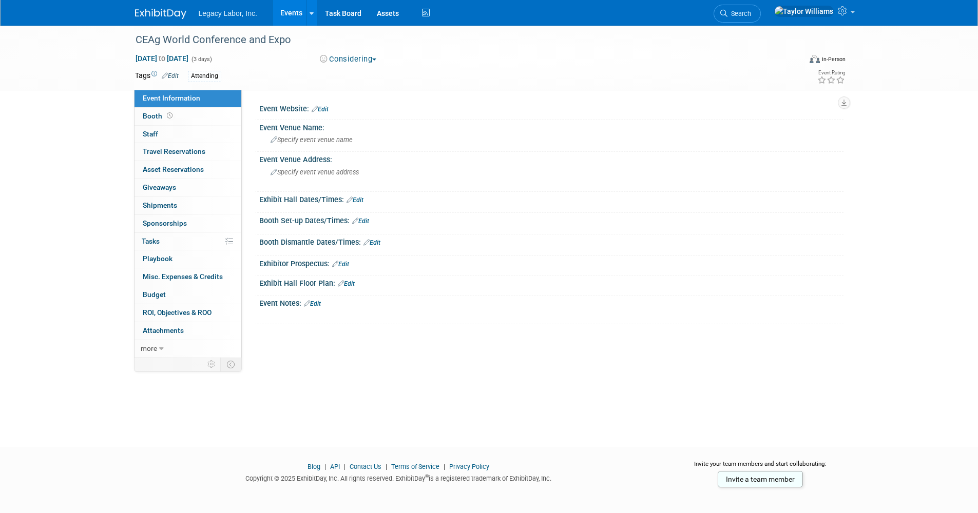
click at [214, 74] on div "Attending" at bounding box center [204, 76] width 33 height 11
click at [180, 76] on td "Attending" at bounding box center [452, 76] width 546 height 12
click at [175, 78] on link "Edit" at bounding box center [170, 75] width 17 height 7
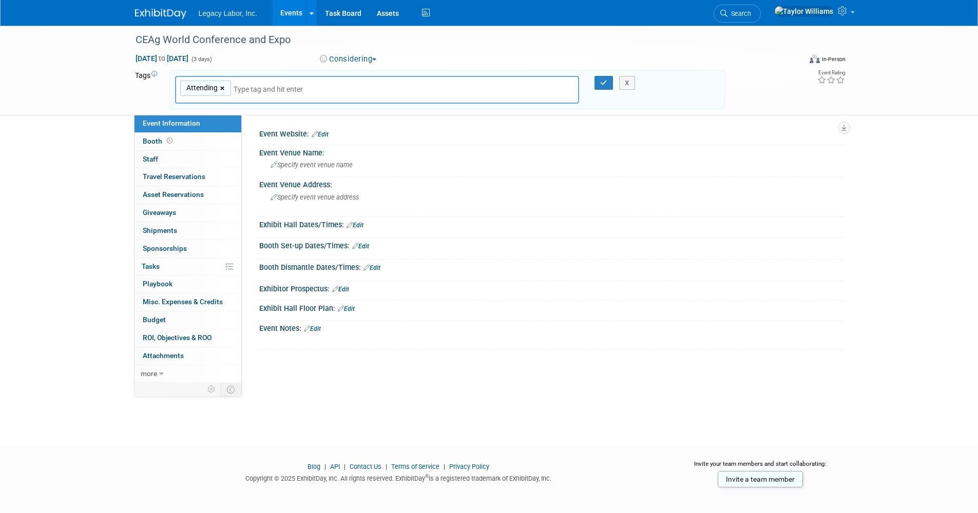
click at [220, 86] on link "×" at bounding box center [223, 89] width 7 height 12
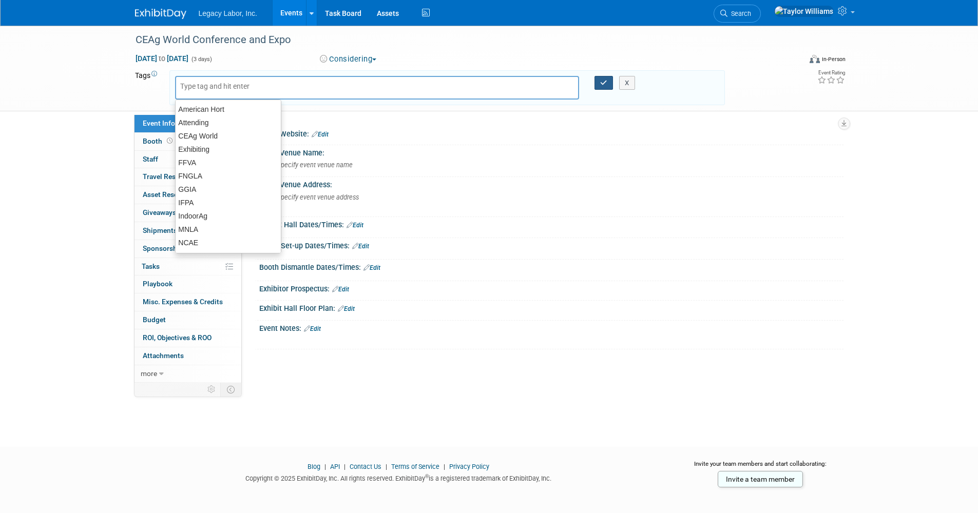
click at [597, 83] on button "button" at bounding box center [603, 83] width 18 height 14
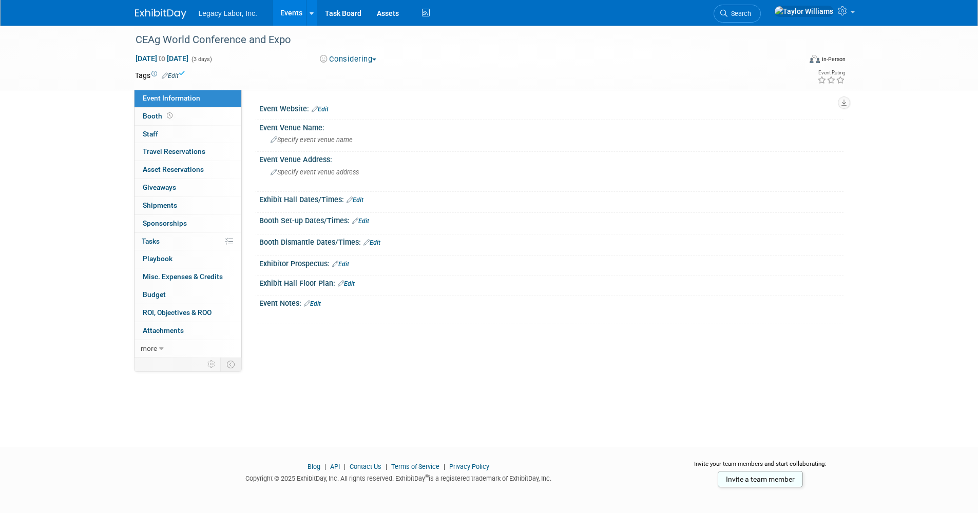
click at [295, 18] on link "Events" at bounding box center [291, 13] width 37 height 26
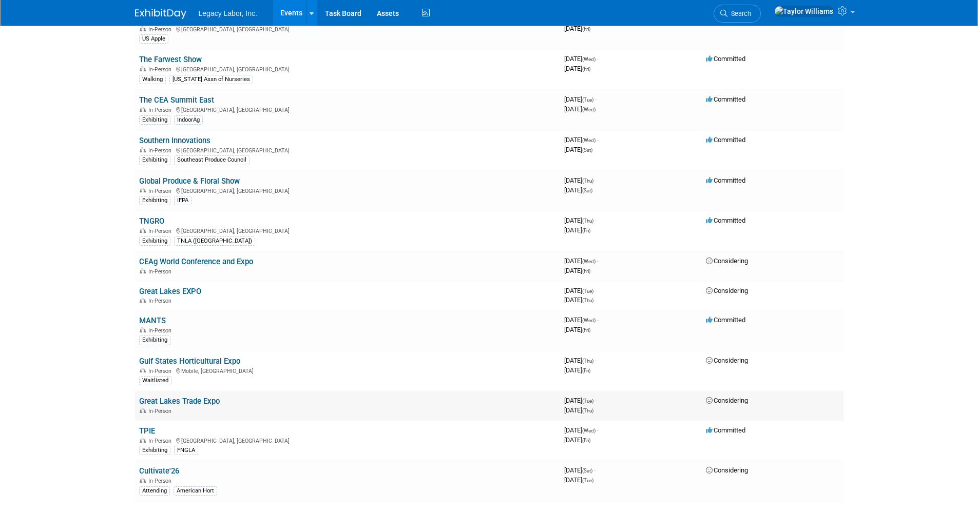
scroll to position [103, 0]
click at [198, 364] on link "Gulf States Horticultural Expo" at bounding box center [189, 360] width 101 height 9
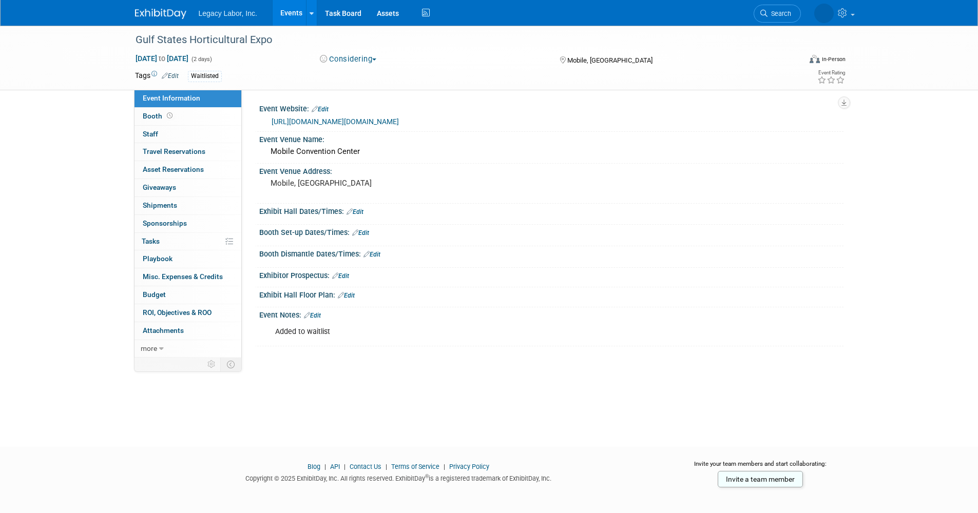
click at [317, 119] on link "https://www.gshe.org/2025/index.cfm" at bounding box center [335, 122] width 127 height 8
